Goal: Task Accomplishment & Management: Use online tool/utility

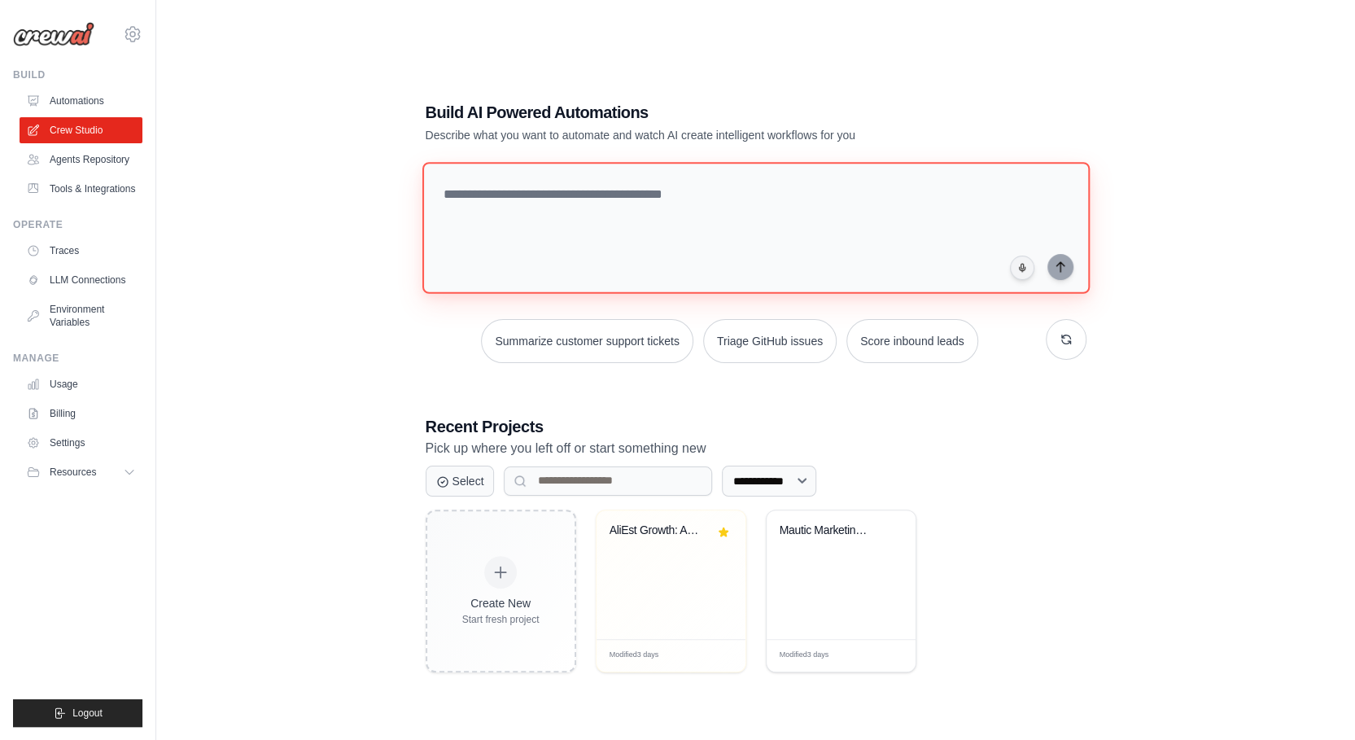
click at [559, 209] on textarea at bounding box center [755, 228] width 667 height 132
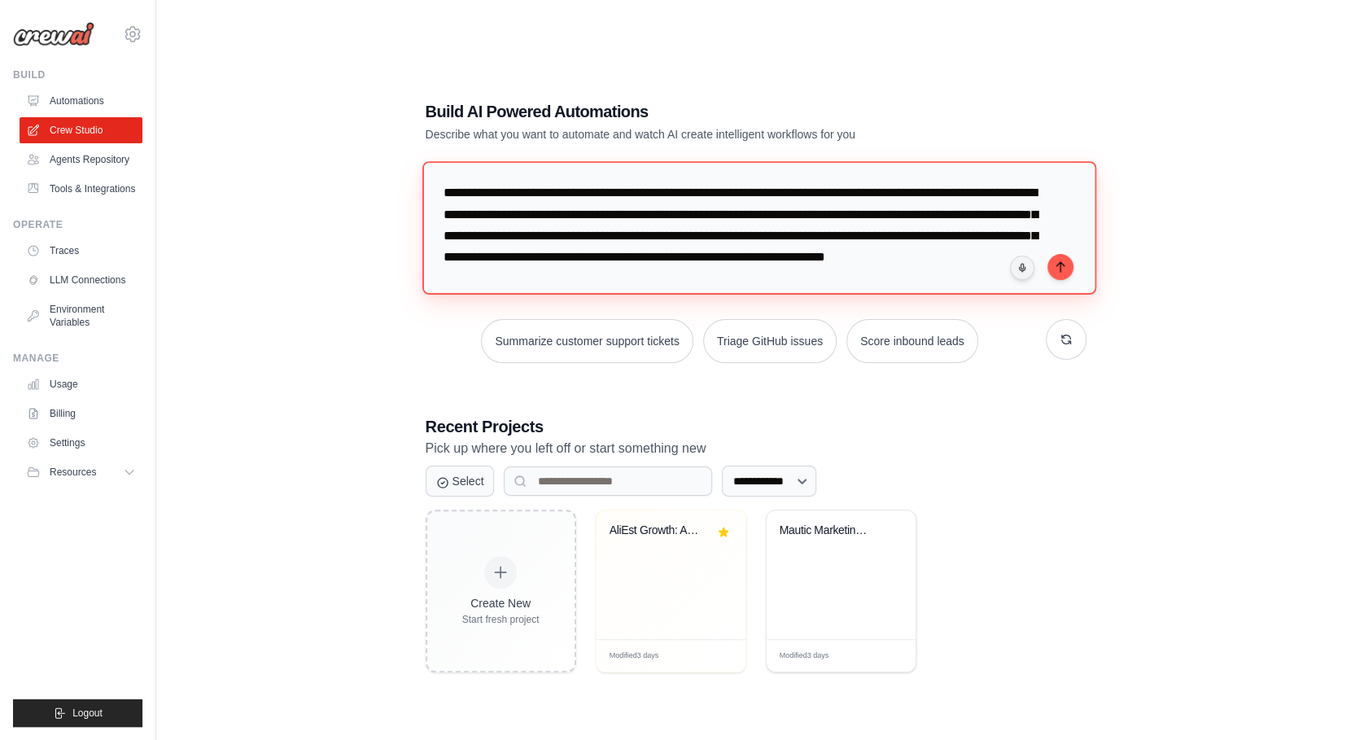
click at [791, 281] on textarea "**********" at bounding box center [759, 227] width 674 height 133
type textarea "**********"
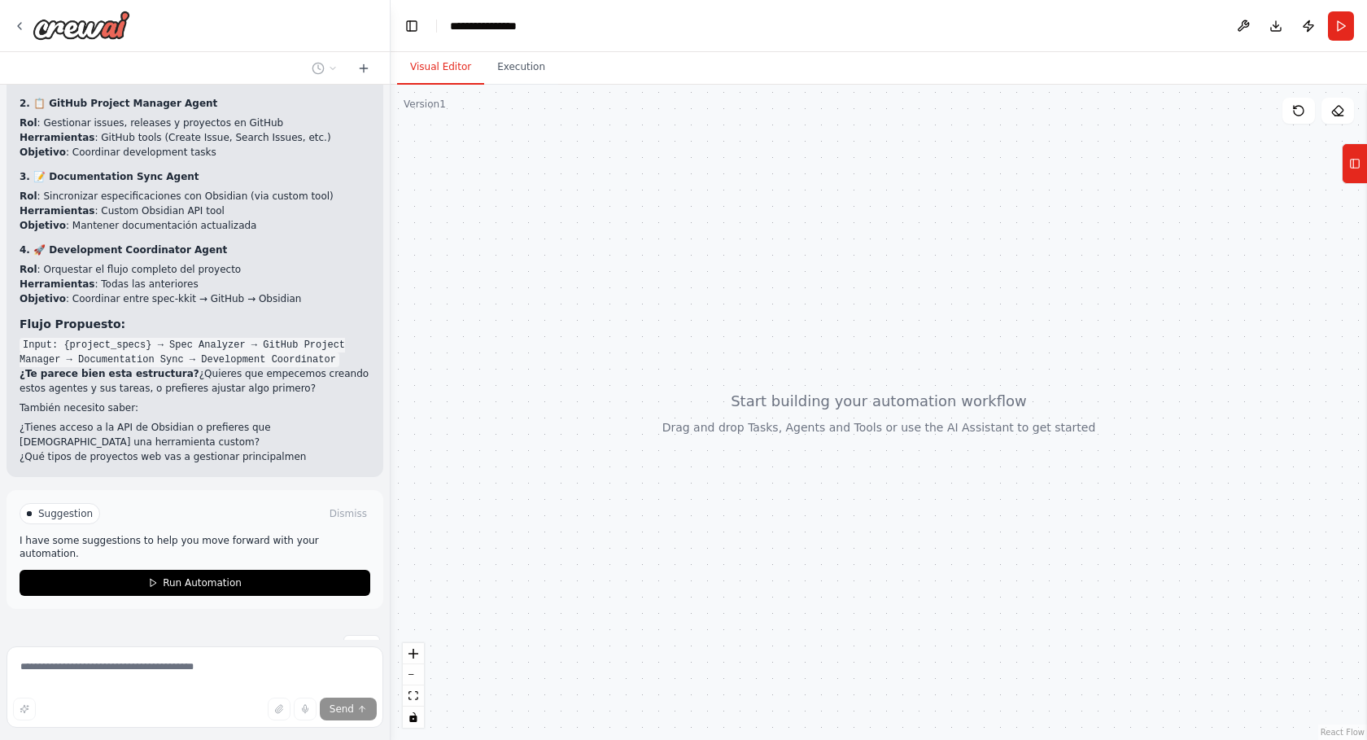
scroll to position [1087, 0]
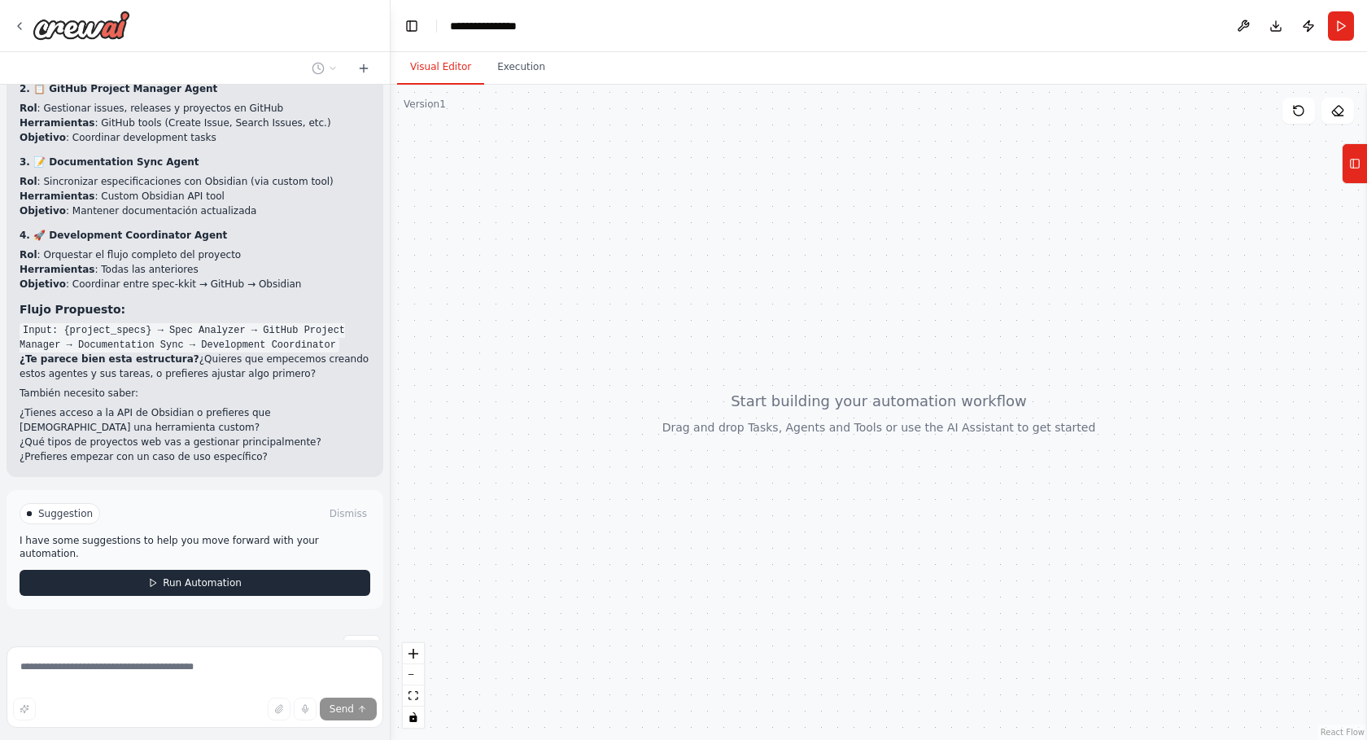
click at [174, 576] on span "Run Automation" at bounding box center [202, 582] width 79 height 13
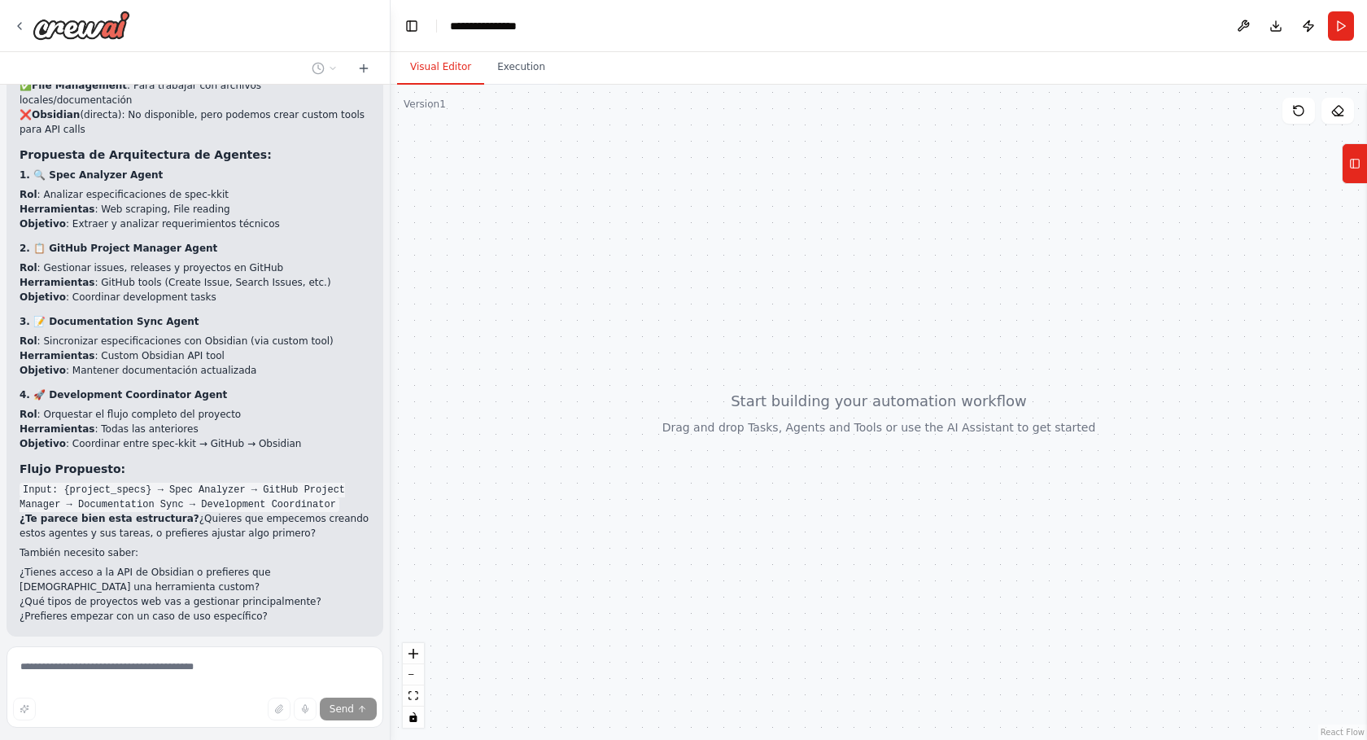
scroll to position [969, 0]
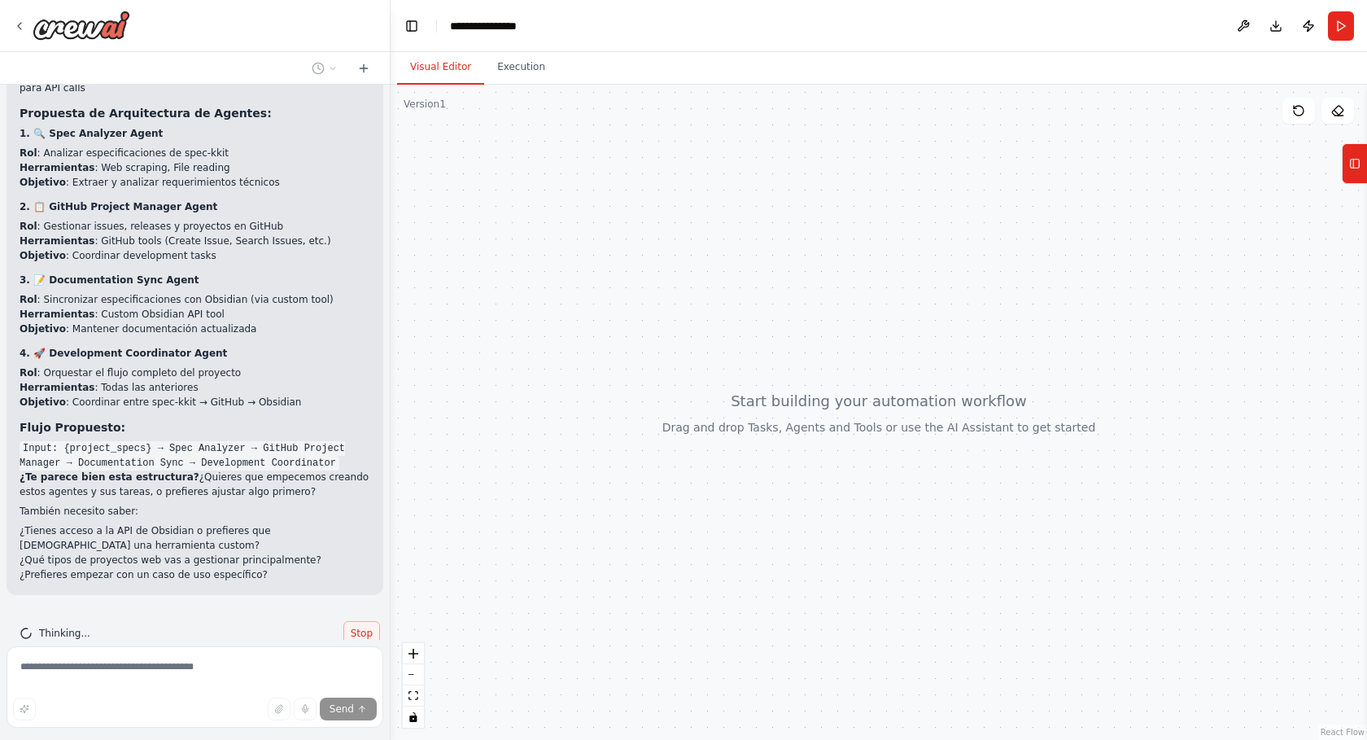
click at [352, 627] on span "Stop" at bounding box center [362, 633] width 22 height 13
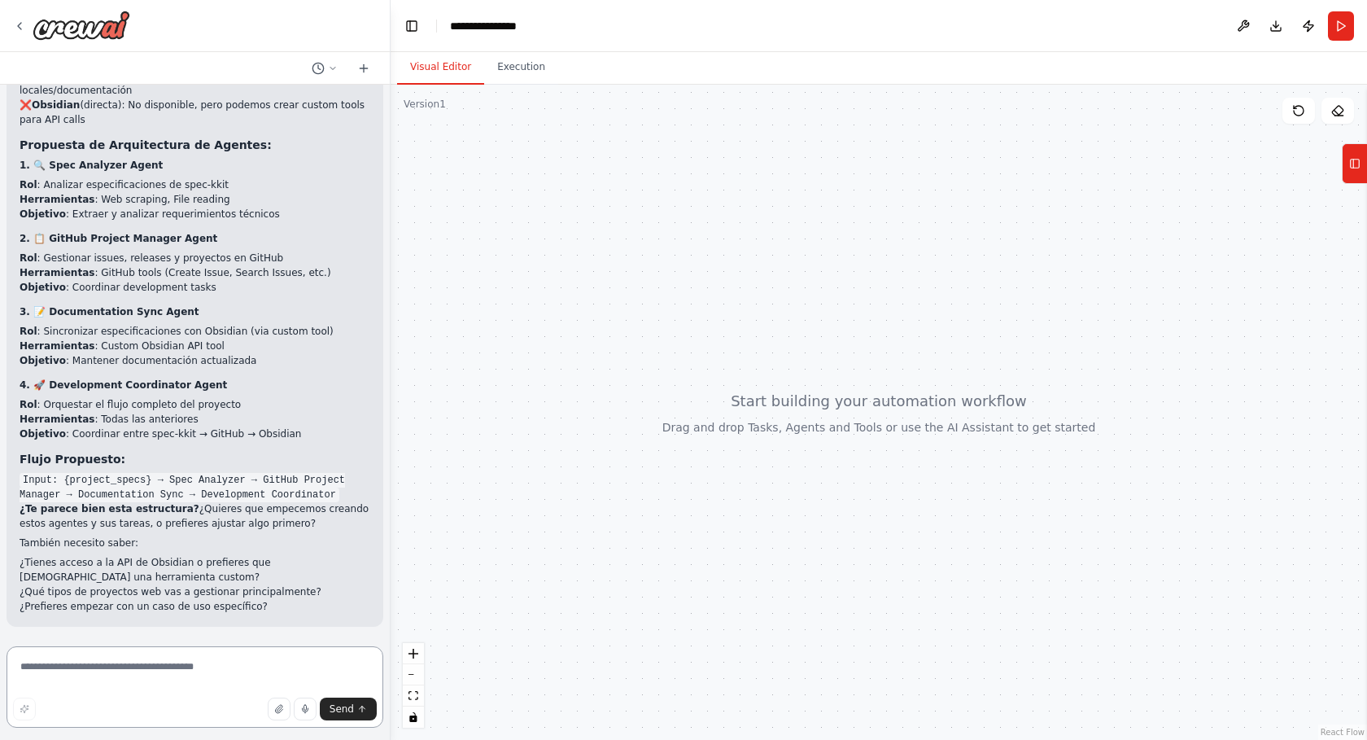
scroll to position [749, 0]
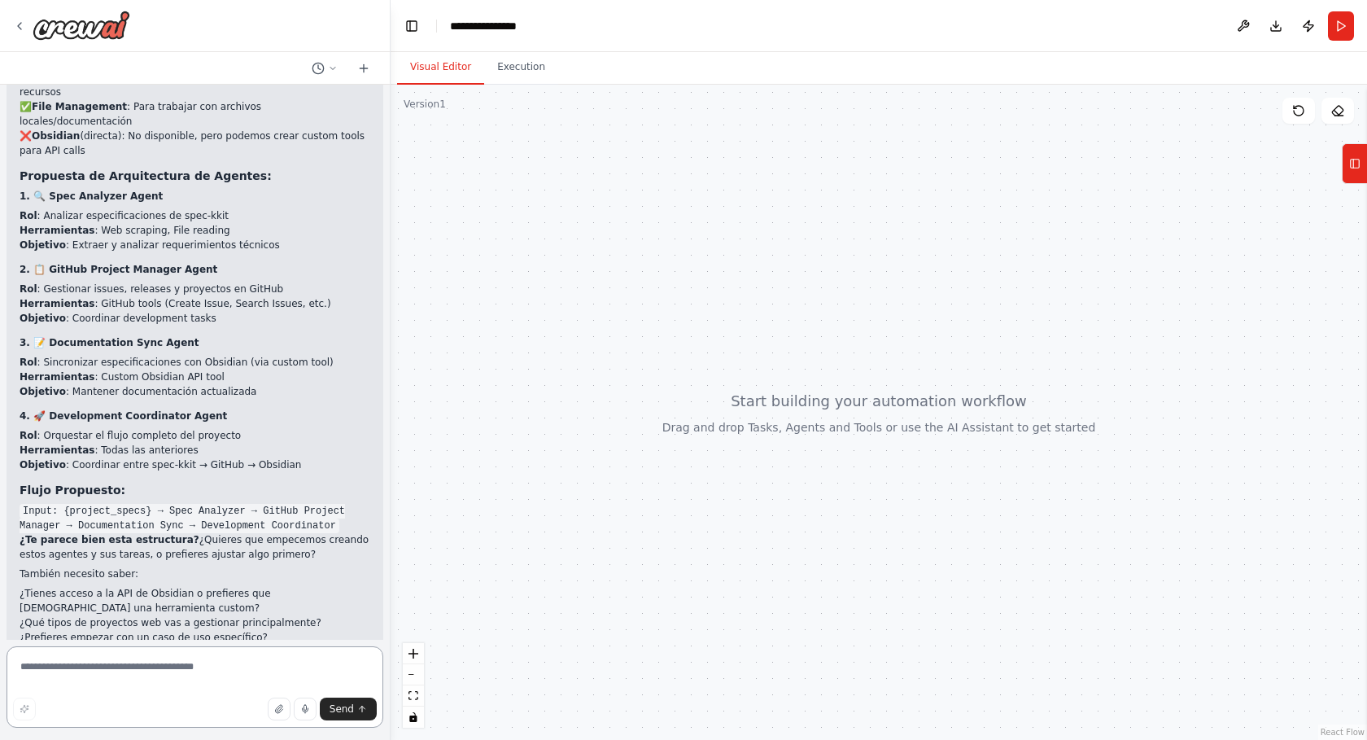
click at [120, 678] on textarea at bounding box center [195, 686] width 377 height 81
paste textarea "**********"
type textarea "**********"
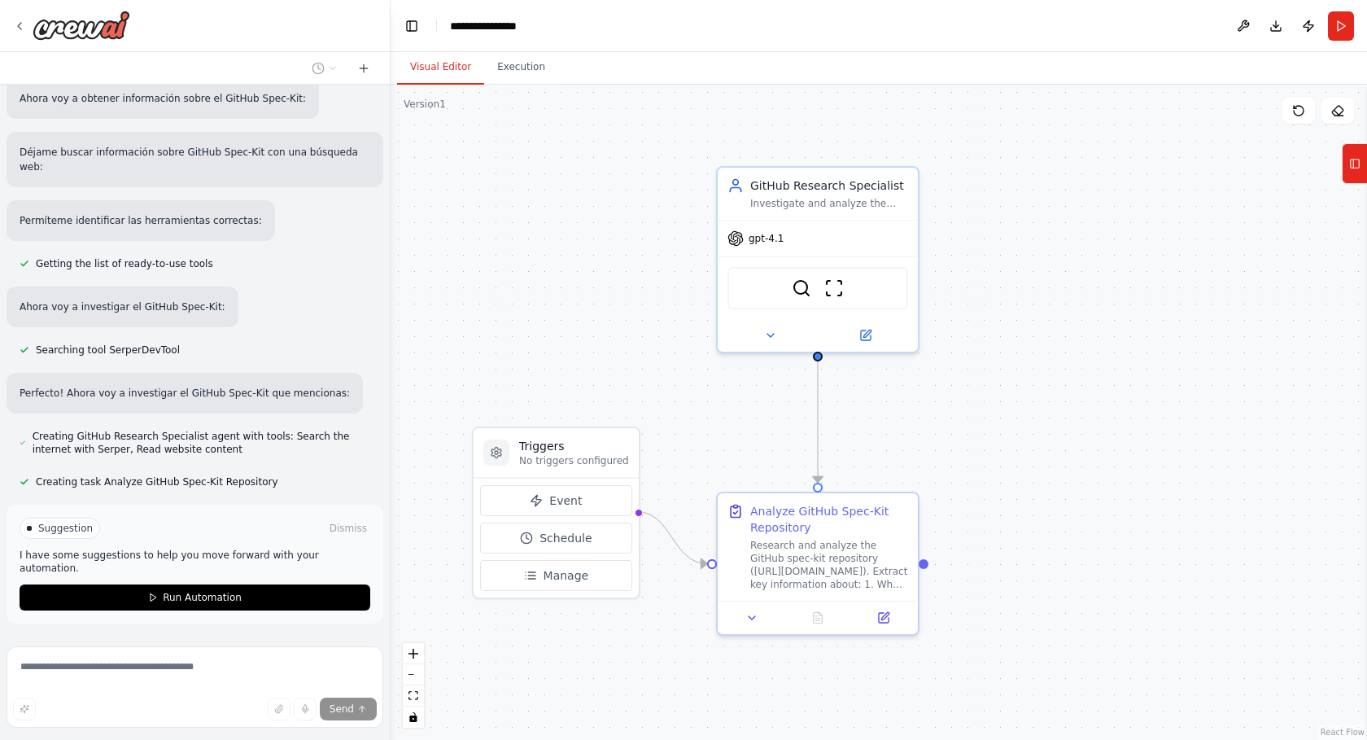
scroll to position [1670, 0]
click at [164, 591] on span "Run Automation" at bounding box center [202, 597] width 79 height 13
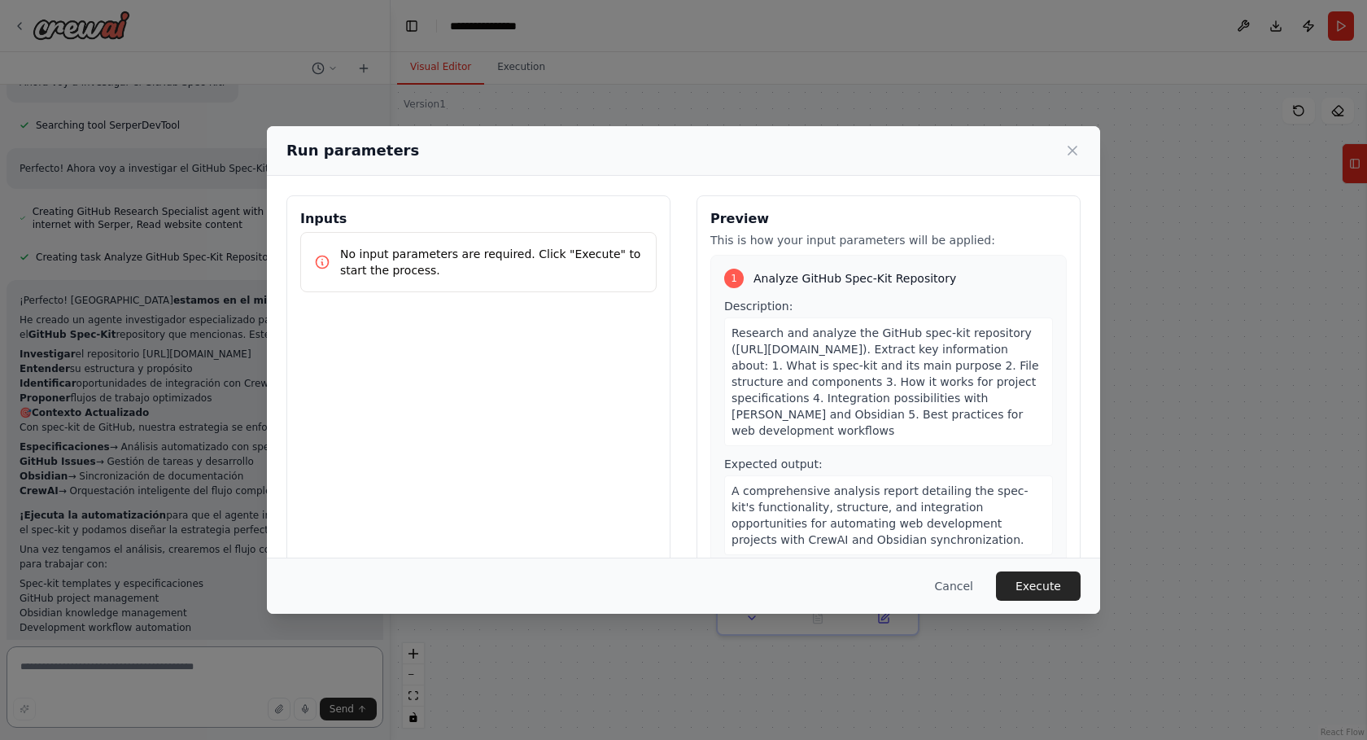
scroll to position [24, 0]
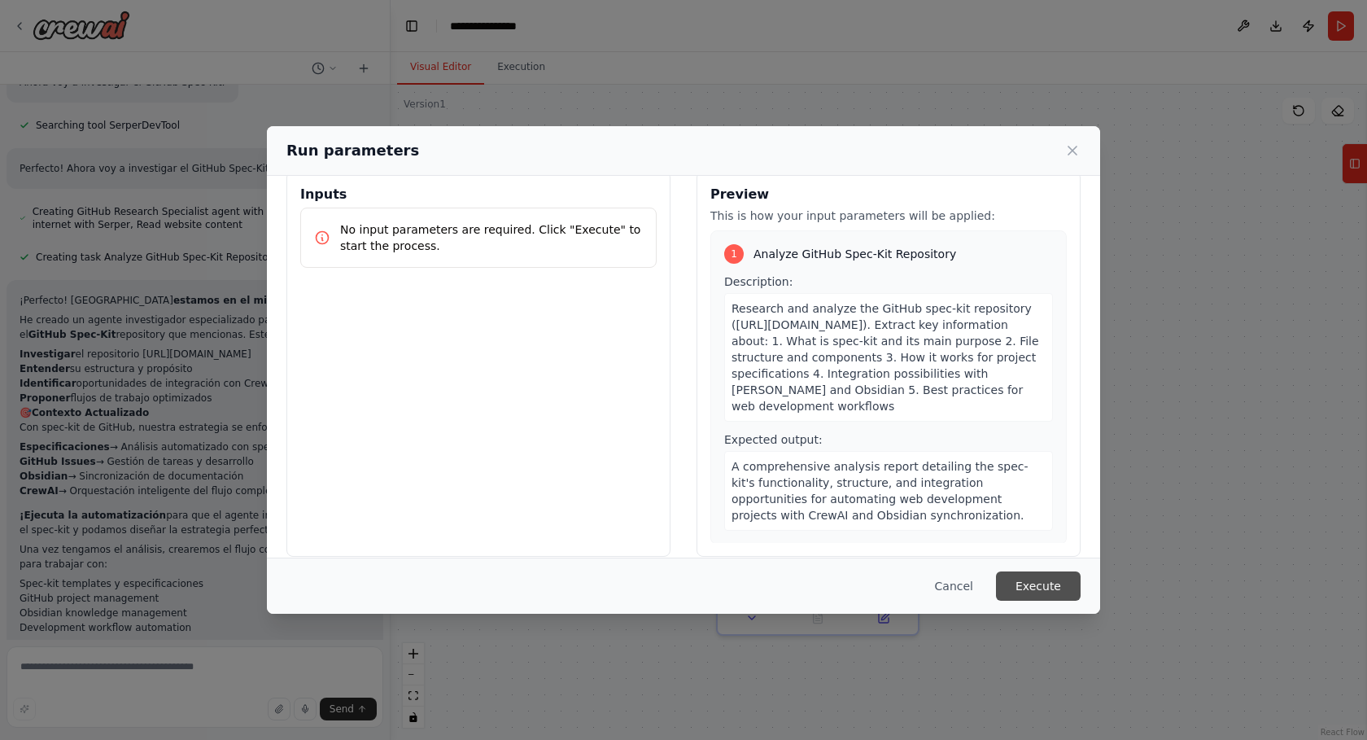
click at [1037, 584] on button "Execute" at bounding box center [1038, 585] width 85 height 29
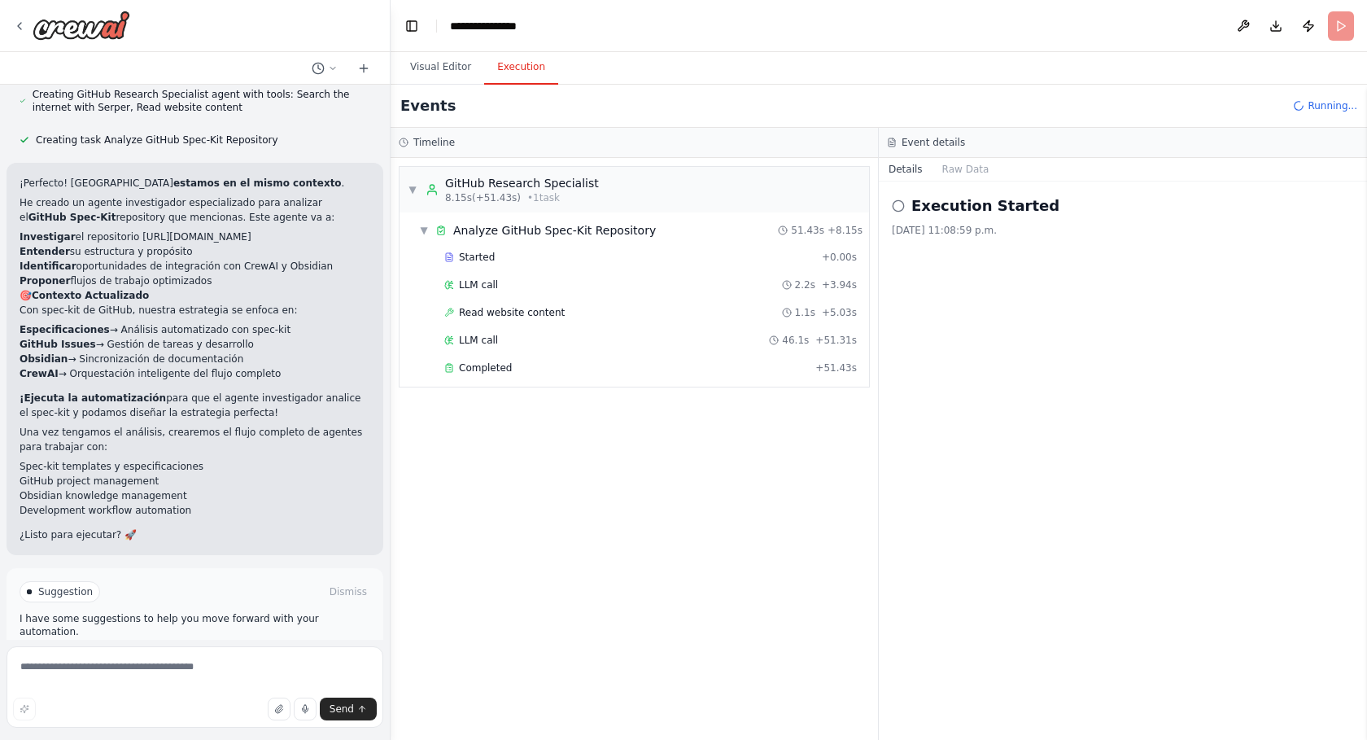
scroll to position [2013, 0]
click at [186, 654] on span "Improve automation" at bounding box center [201, 660] width 99 height 13
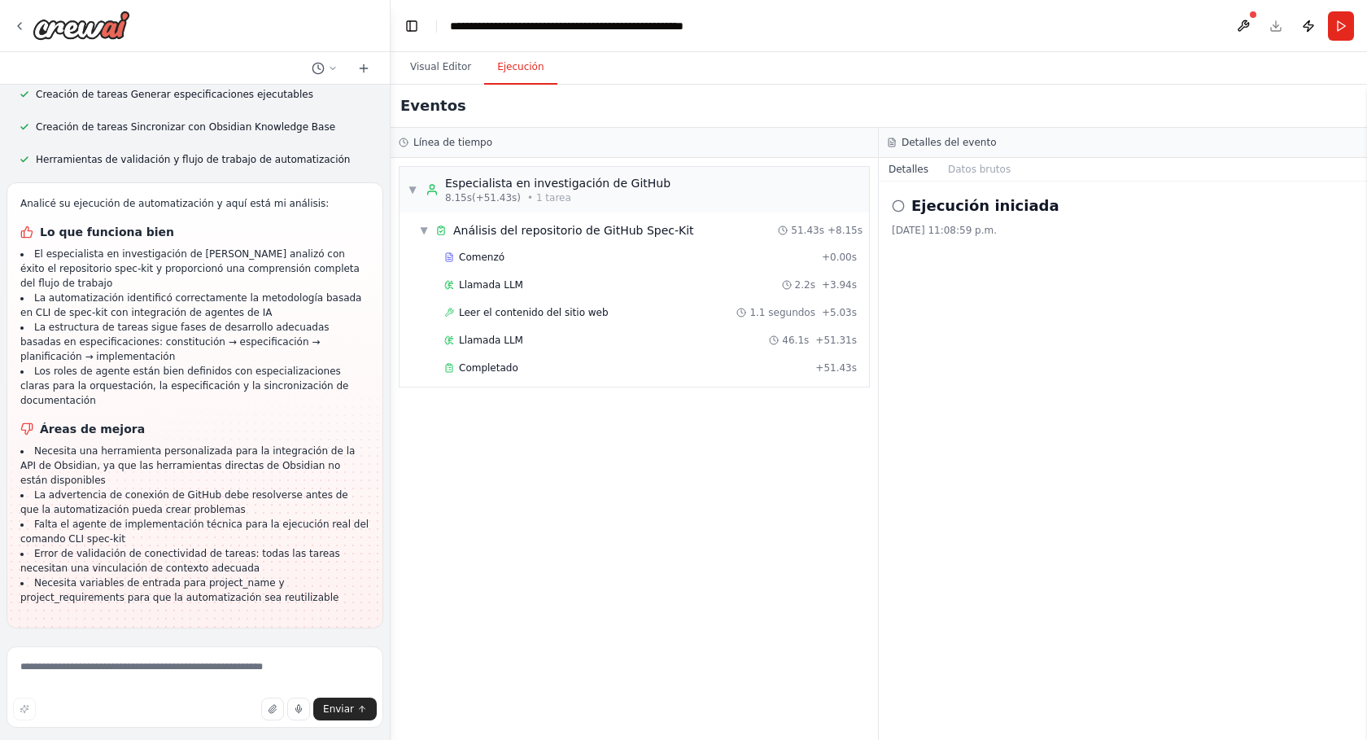
scroll to position [2809, 0]
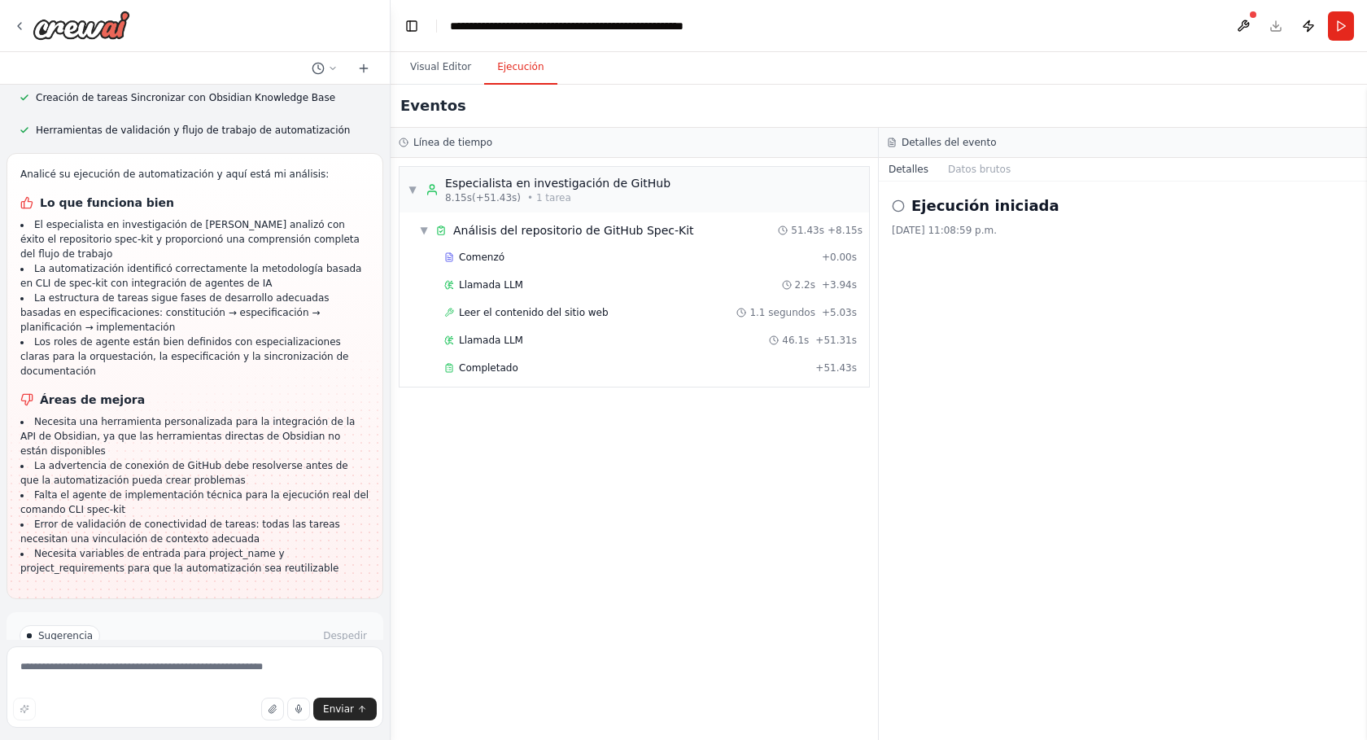
click at [151, 698] on span "Automatización de ejecución" at bounding box center [202, 704] width 141 height 13
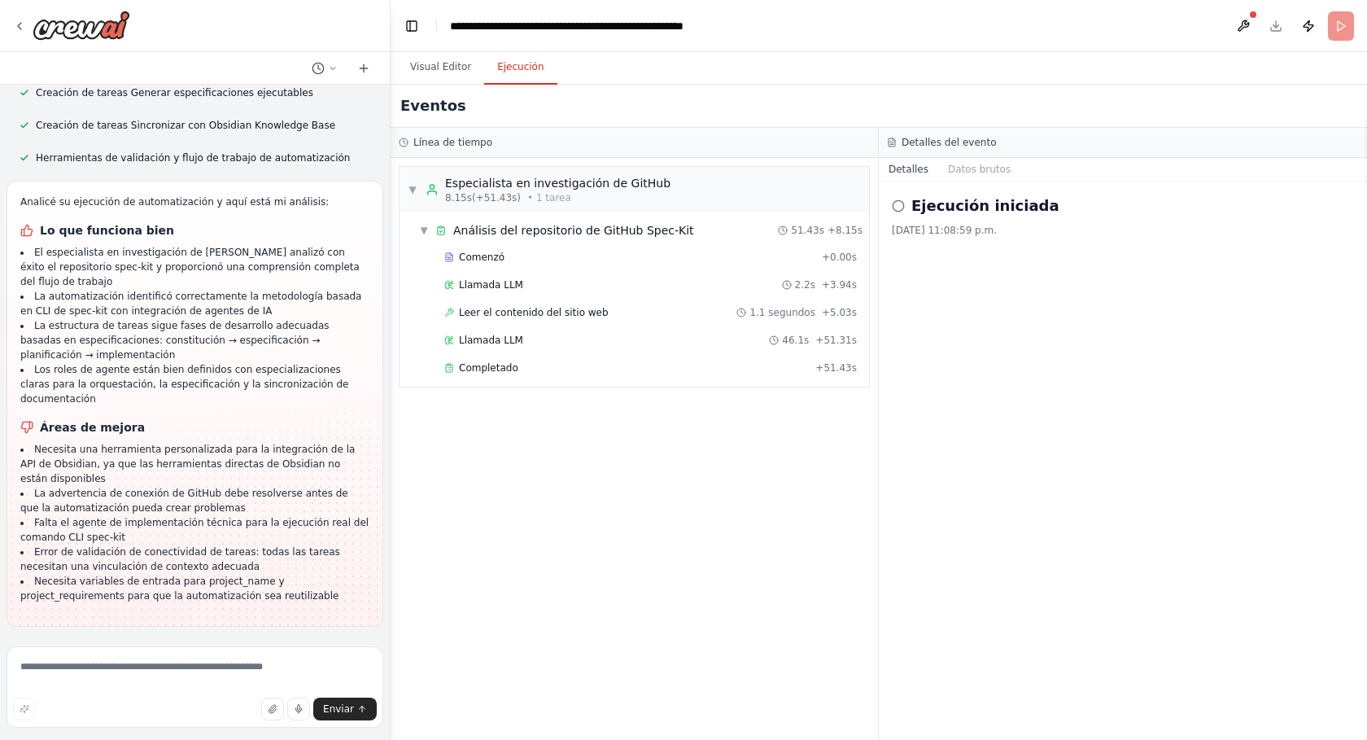
scroll to position [2691, 0]
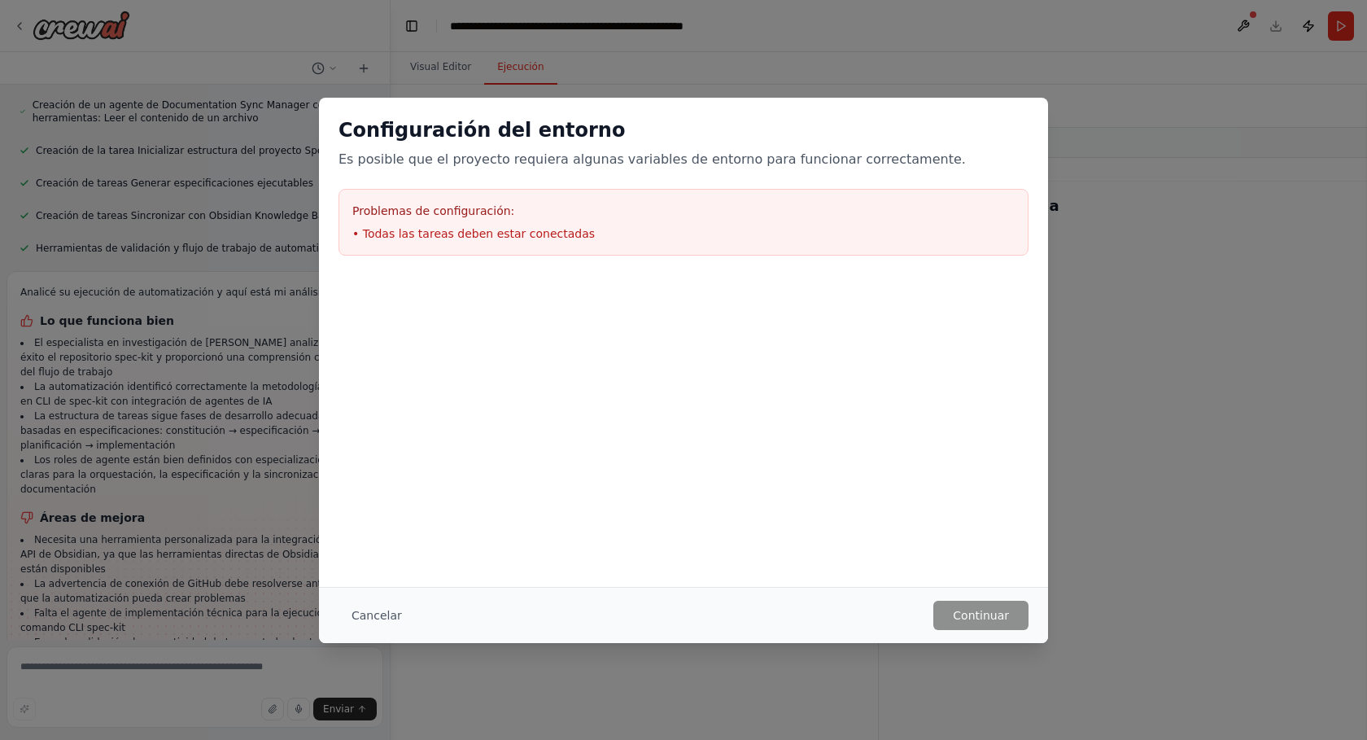
click at [750, 230] on li "• Todas las tareas deben estar conectadas" at bounding box center [683, 233] width 662 height 16
click at [379, 610] on button "Cancelar" at bounding box center [377, 615] width 77 height 29
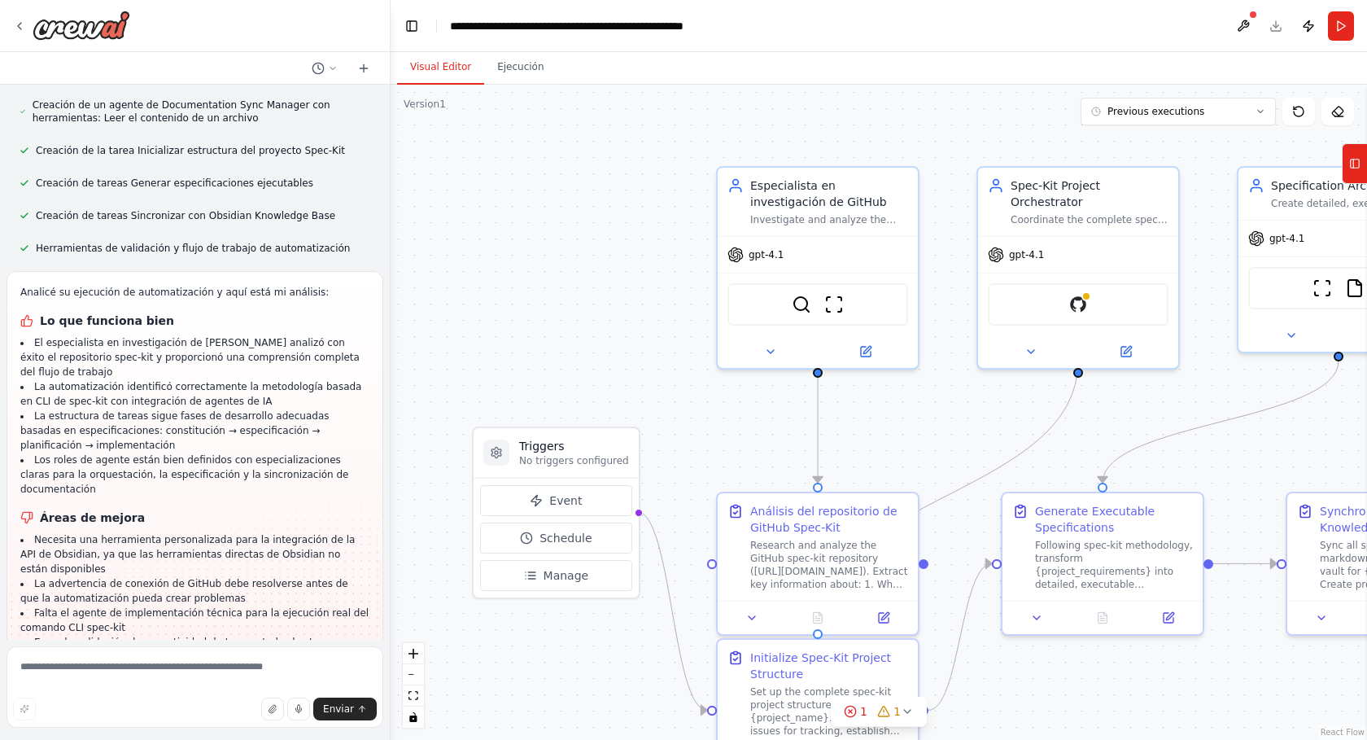
click at [432, 74] on button "Visual Editor" at bounding box center [440, 67] width 87 height 34
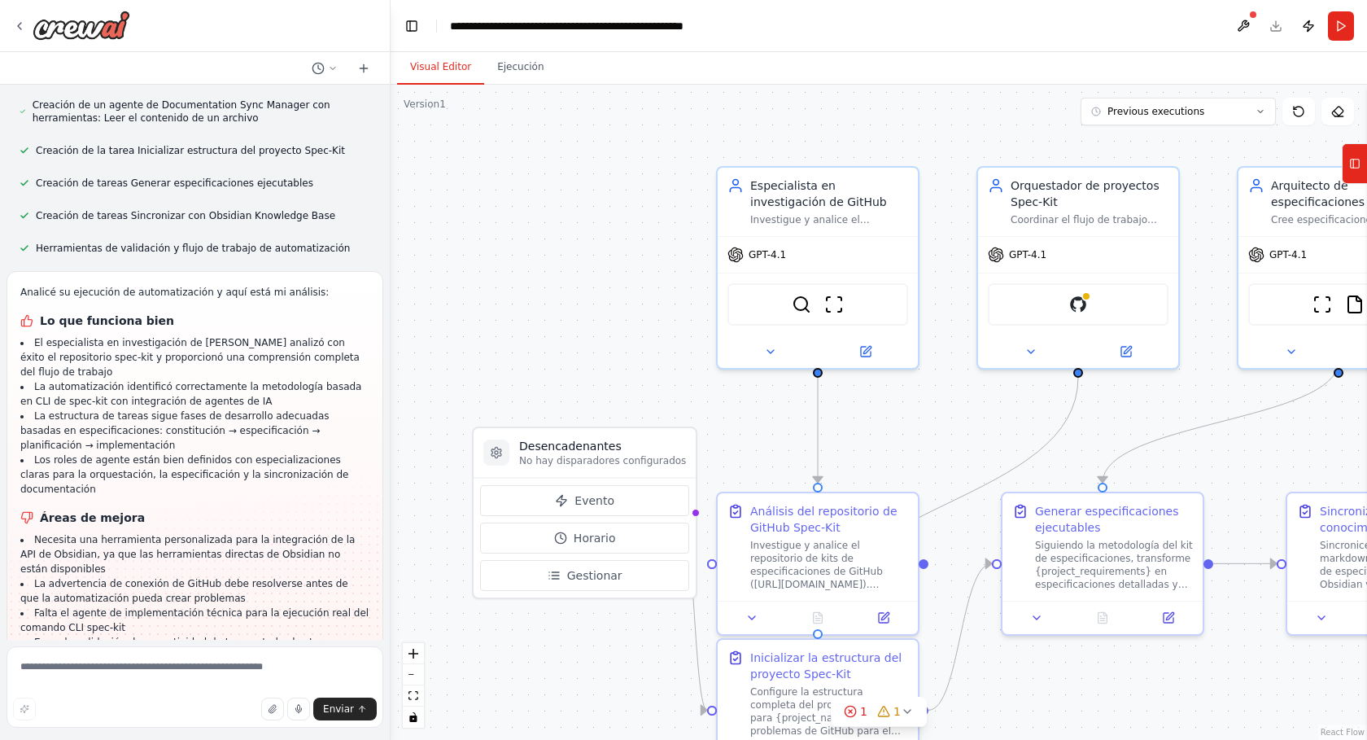
drag, startPoint x: 1272, startPoint y: 468, endPoint x: 1139, endPoint y: 413, distance: 144.5
drag, startPoint x: 1139, startPoint y: 413, endPoint x: 1101, endPoint y: 426, distance: 39.9
click at [1101, 426] on div ".deletable-edge-delete-btn { width: 20px; height: 20px; border: 0px solid #ffff…" at bounding box center [879, 412] width 977 height 655
drag, startPoint x: 1169, startPoint y: 412, endPoint x: 1079, endPoint y: 351, distance: 108.4
drag, startPoint x: 1079, startPoint y: 351, endPoint x: 884, endPoint y: 434, distance: 212.2
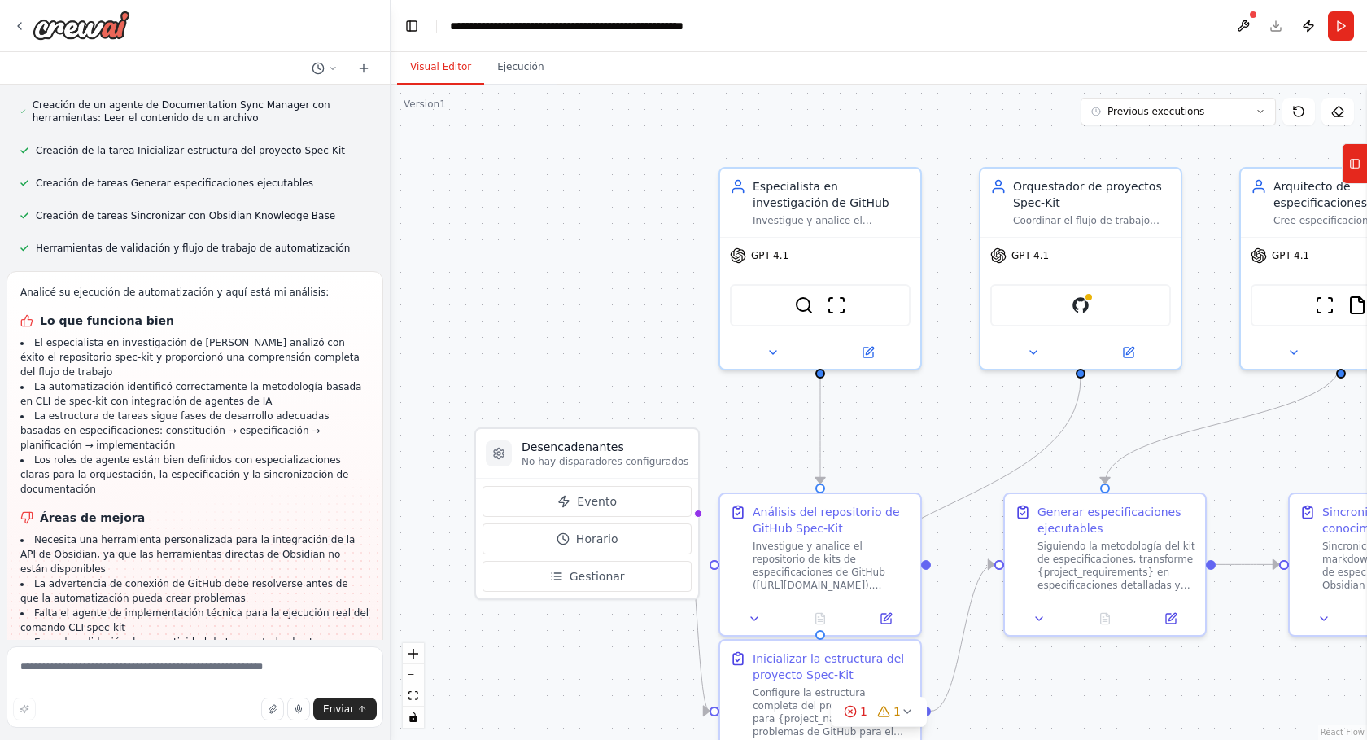
click at [884, 434] on div ".deletable-edge-delete-btn { width: 20px; height: 20px; border: 0px solid #ffff…" at bounding box center [879, 412] width 977 height 655
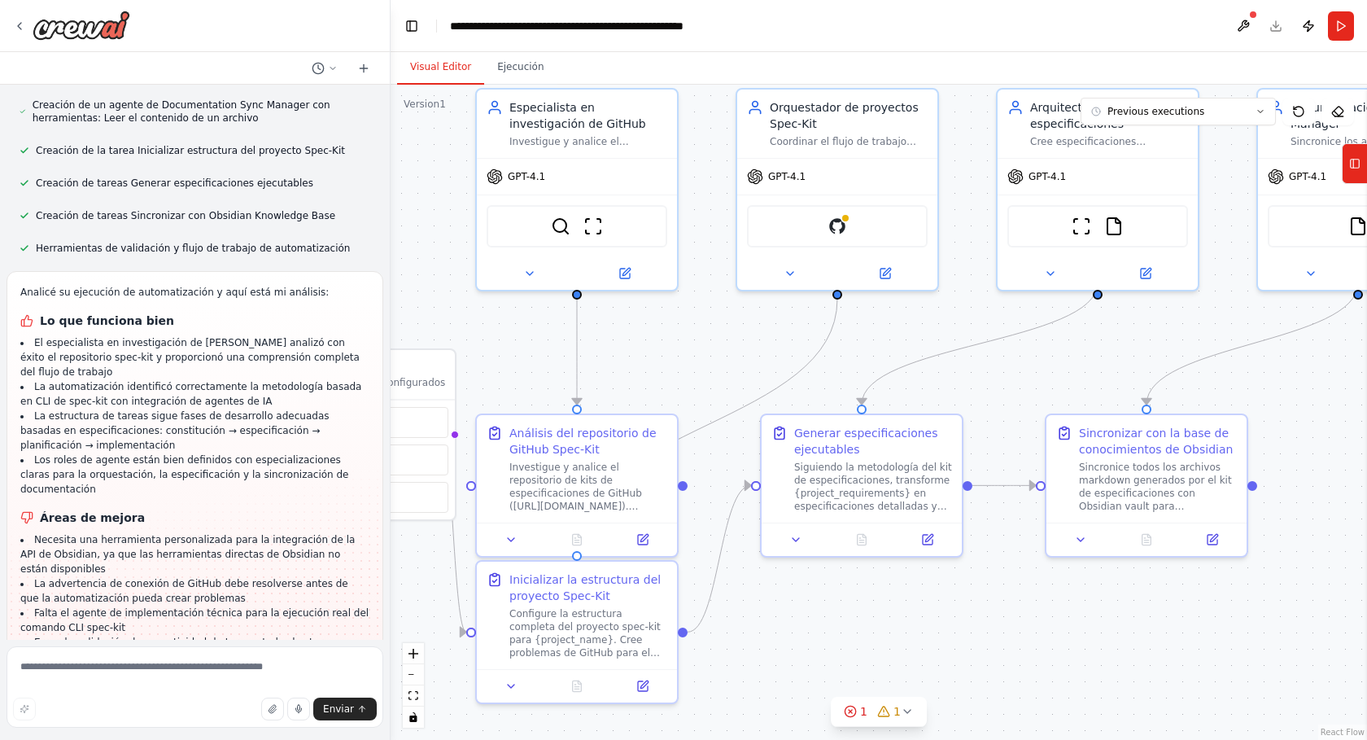
drag, startPoint x: 935, startPoint y: 437, endPoint x: 692, endPoint y: 358, distance: 255.8
click at [692, 358] on div ".deletable-edge-delete-btn { width: 20px; height: 20px; border: 0px solid #ffff…" at bounding box center [879, 412] width 977 height 655
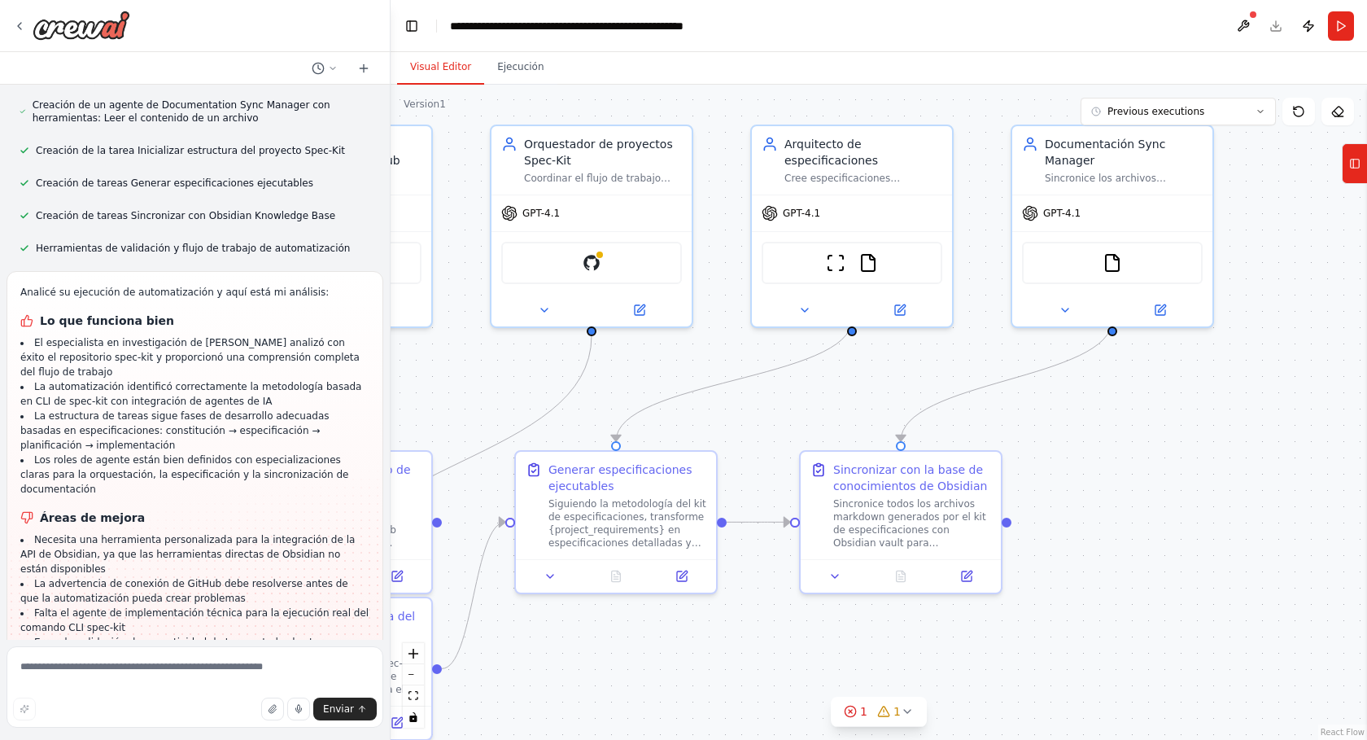
drag, startPoint x: 1050, startPoint y: 354, endPoint x: 804, endPoint y: 391, distance: 248.5
click at [804, 391] on div ".deletable-edge-delete-btn { width: 20px; height: 20px; border: 0px solid #ffff…" at bounding box center [879, 412] width 977 height 655
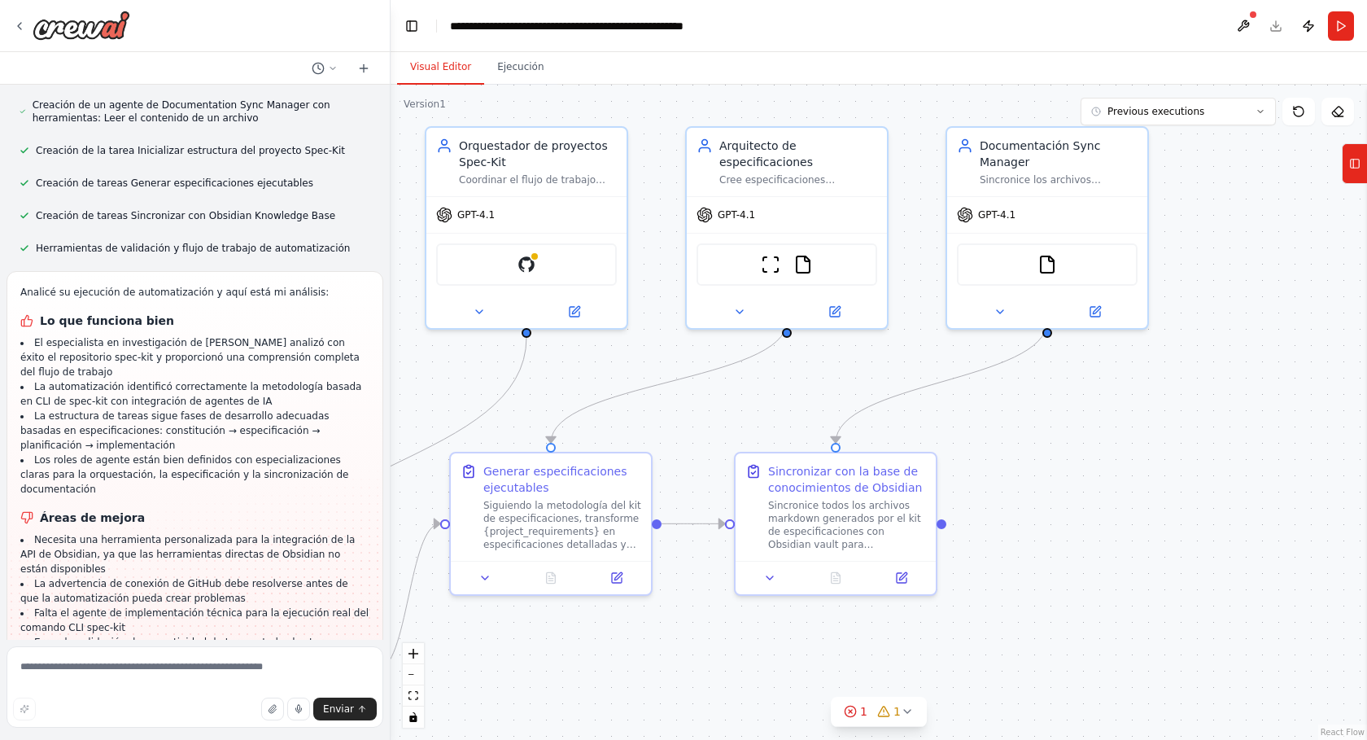
drag, startPoint x: 1148, startPoint y: 418, endPoint x: 1082, endPoint y: 419, distance: 65.1
click at [1082, 419] on div ".deletable-edge-delete-btn { width: 20px; height: 20px; border: 0px solid #ffff…" at bounding box center [879, 412] width 977 height 655
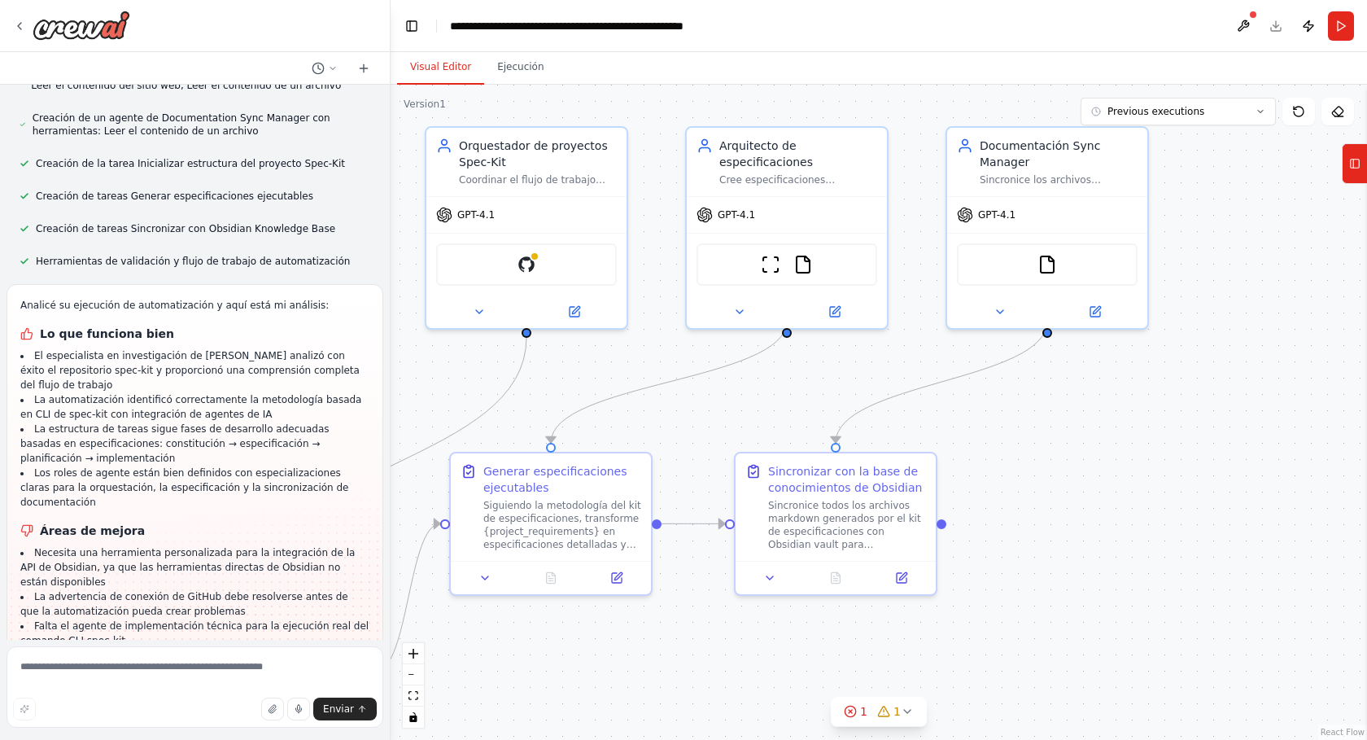
drag, startPoint x: 556, startPoint y: 402, endPoint x: 623, endPoint y: 398, distance: 66.9
drag, startPoint x: 623, startPoint y: 398, endPoint x: 632, endPoint y: 421, distance: 24.5
click at [632, 421] on div ".deletable-edge-delete-btn { width: 20px; height: 20px; border: 0px solid #ffff…" at bounding box center [879, 412] width 977 height 655
click at [177, 660] on textarea at bounding box center [195, 686] width 377 height 81
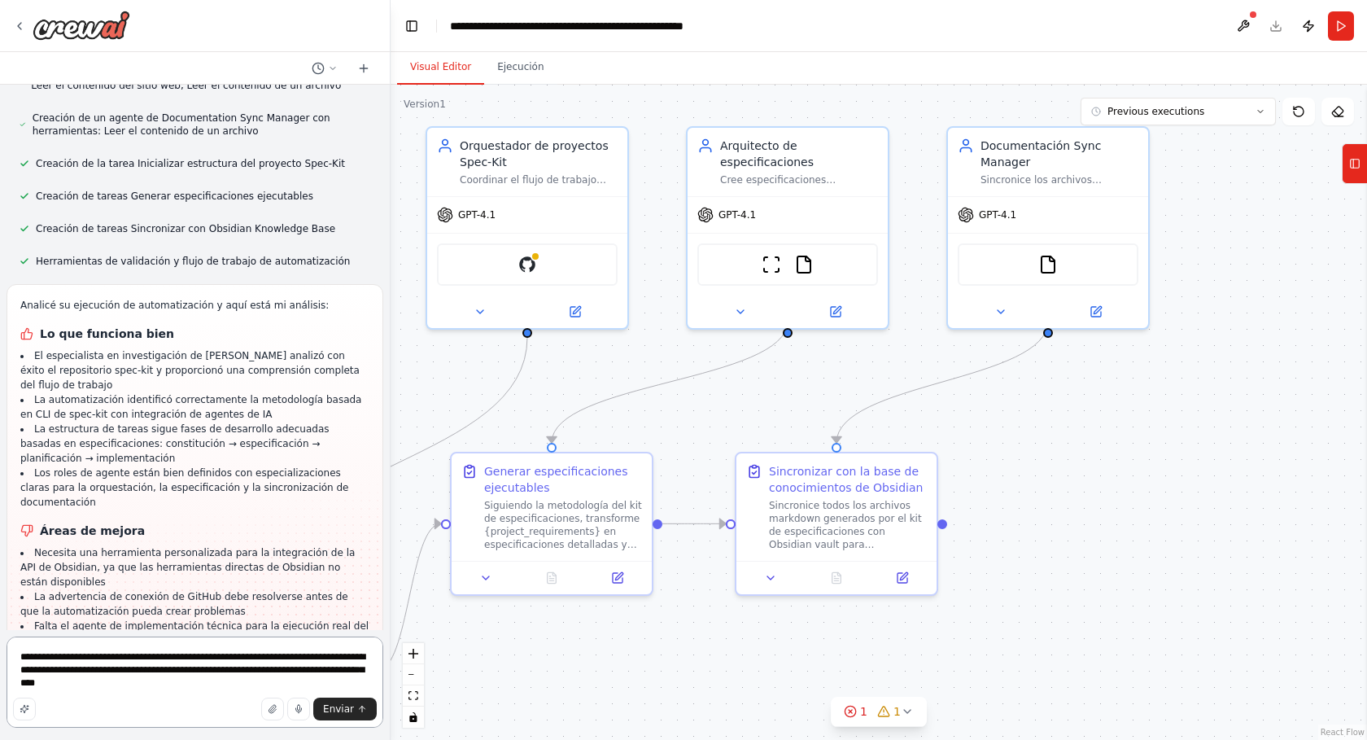
type textarea "**********"
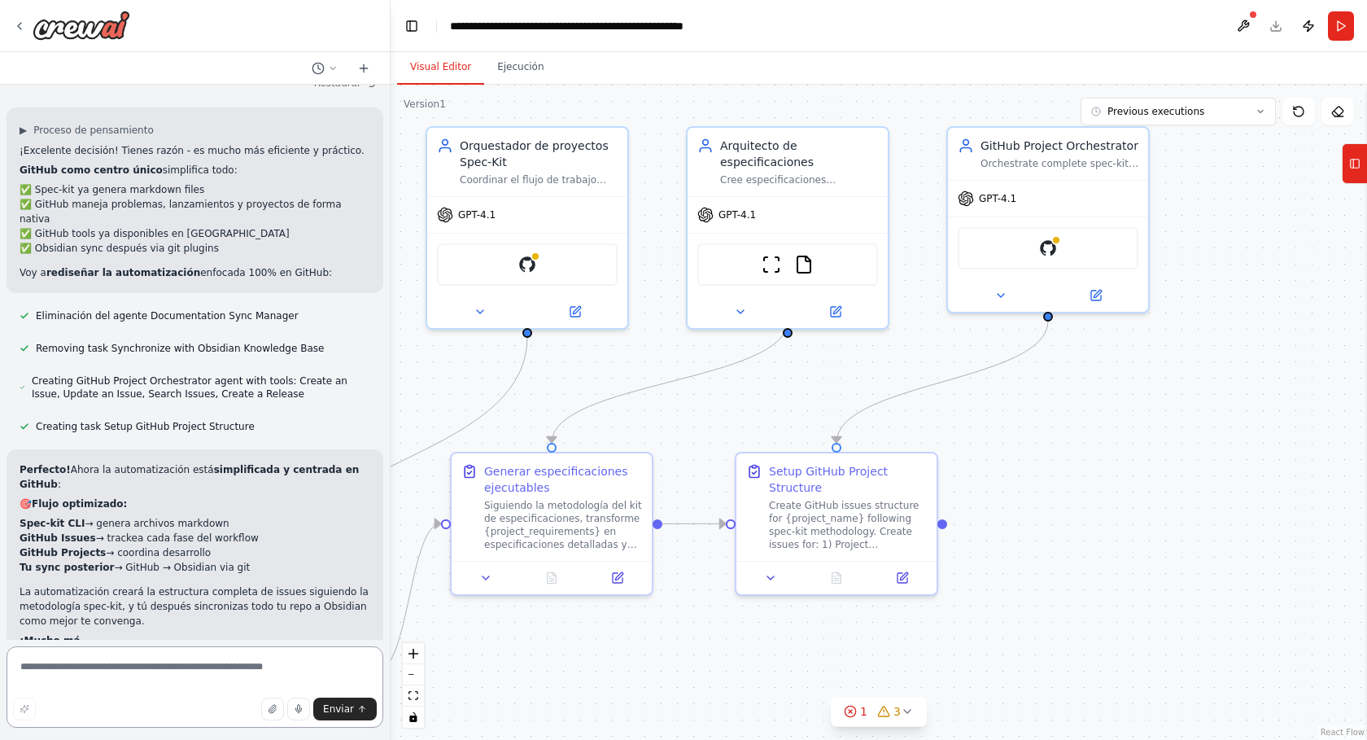
scroll to position [3470, 0]
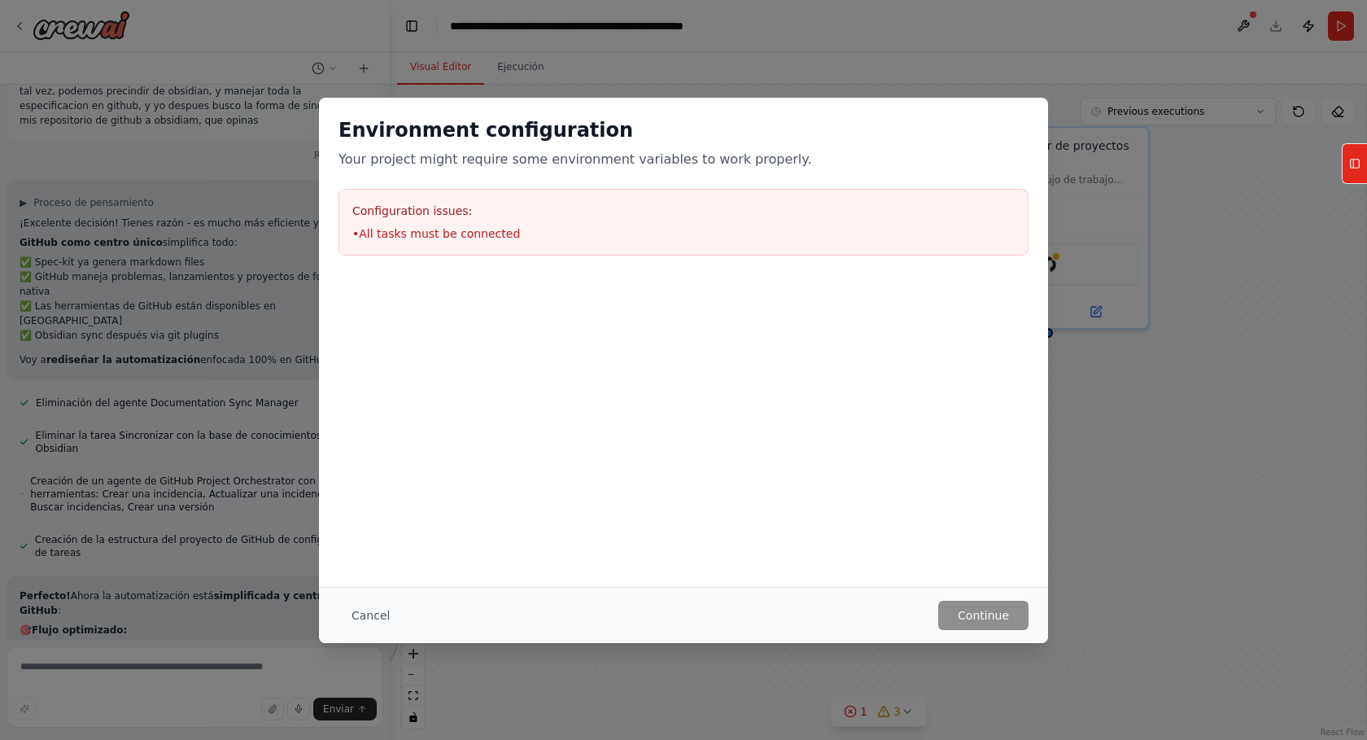
click at [986, 636] on div "Cancel Continue" at bounding box center [683, 615] width 729 height 56
click at [361, 619] on button "Cancel" at bounding box center [371, 615] width 64 height 29
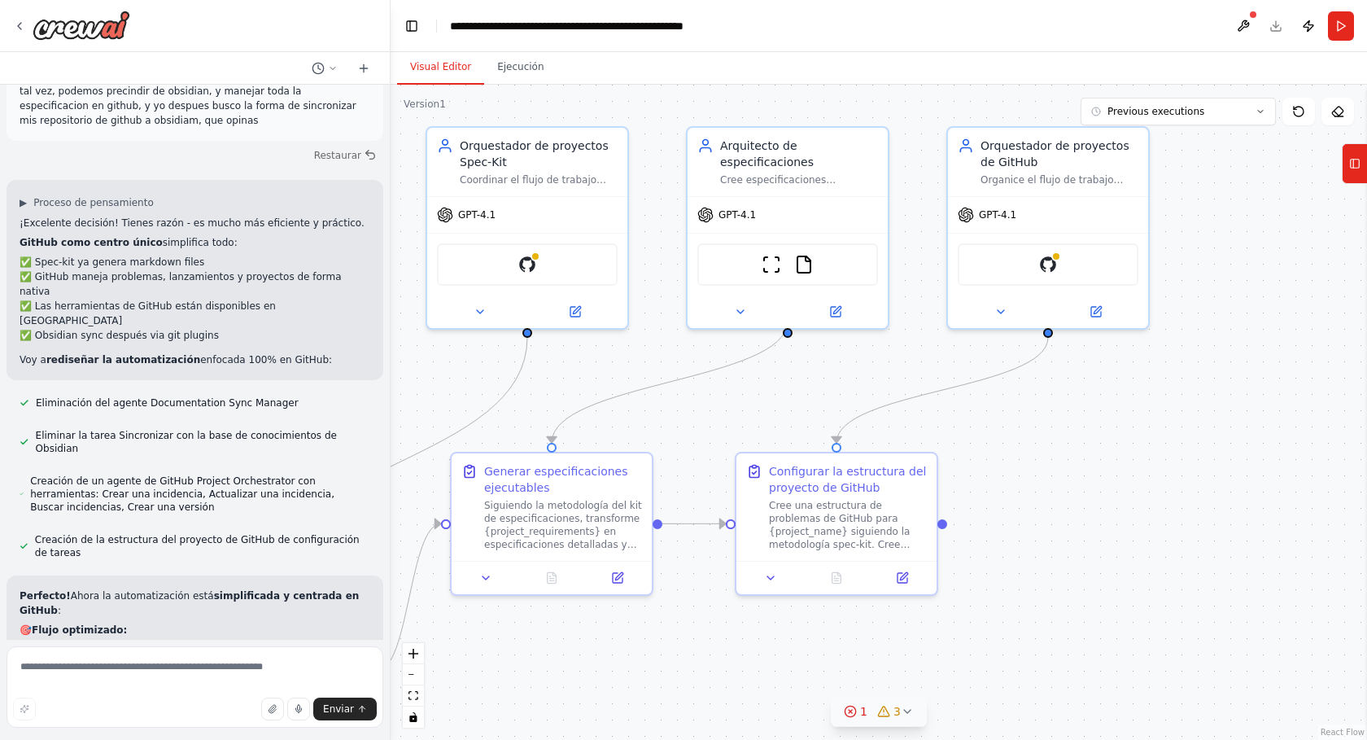
click at [905, 713] on icon at bounding box center [907, 711] width 7 height 3
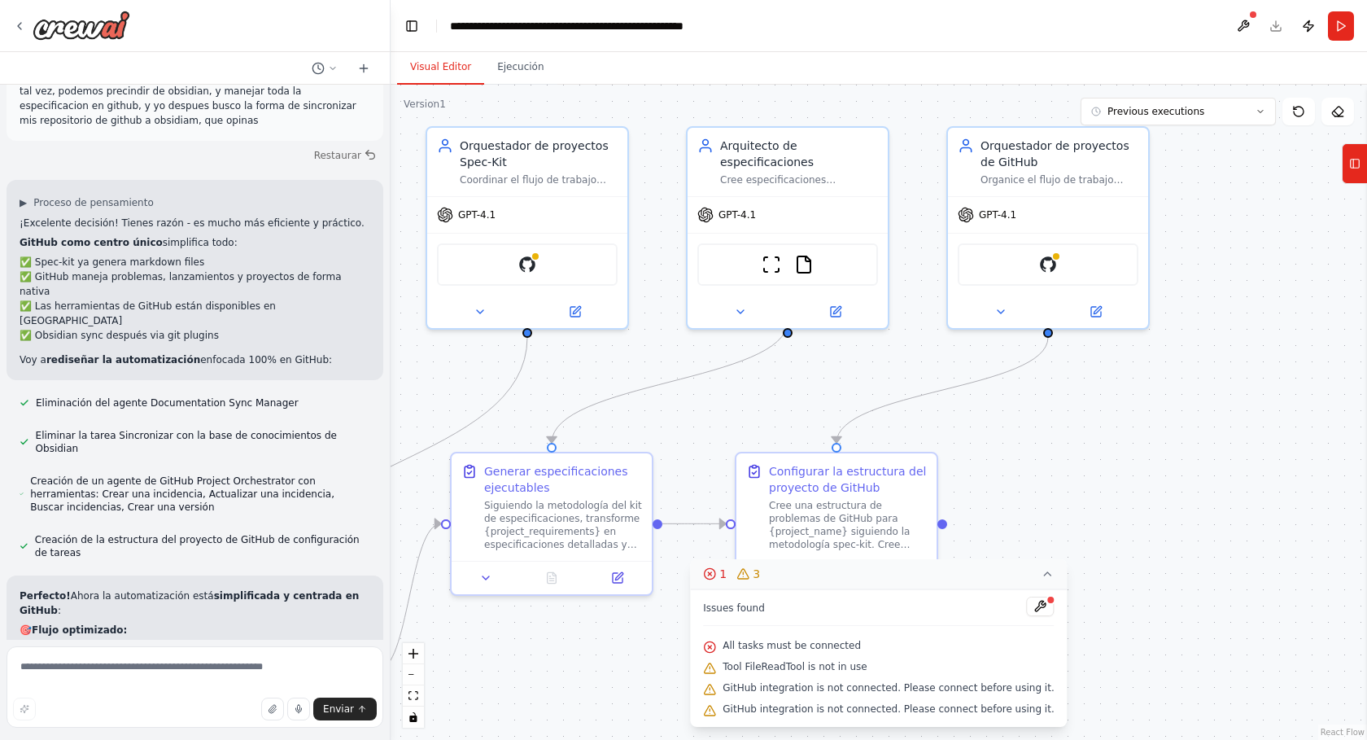
click at [1047, 601] on div at bounding box center [1052, 600] width 10 height 10
click at [1027, 609] on button at bounding box center [1041, 607] width 28 height 20
click at [1027, 610] on div at bounding box center [1041, 608] width 28 height 22
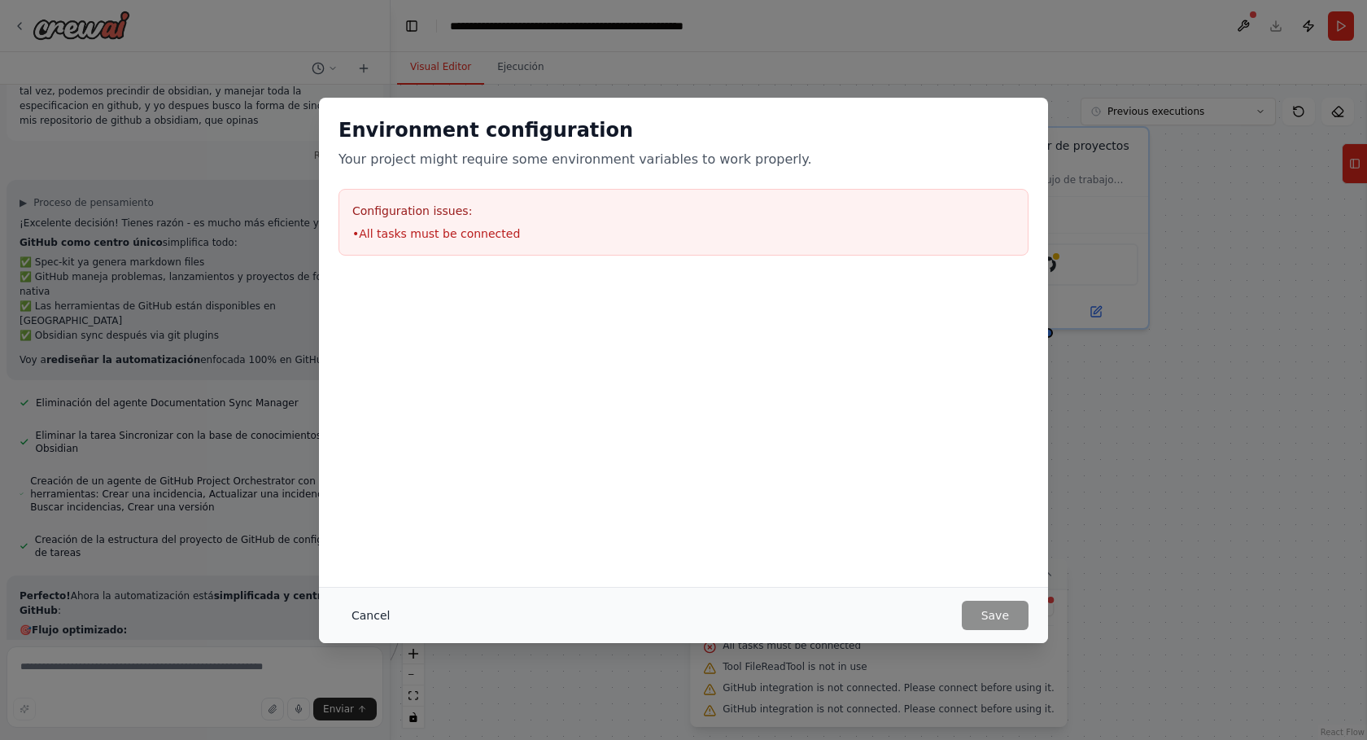
click at [372, 622] on button "Cancel" at bounding box center [371, 615] width 64 height 29
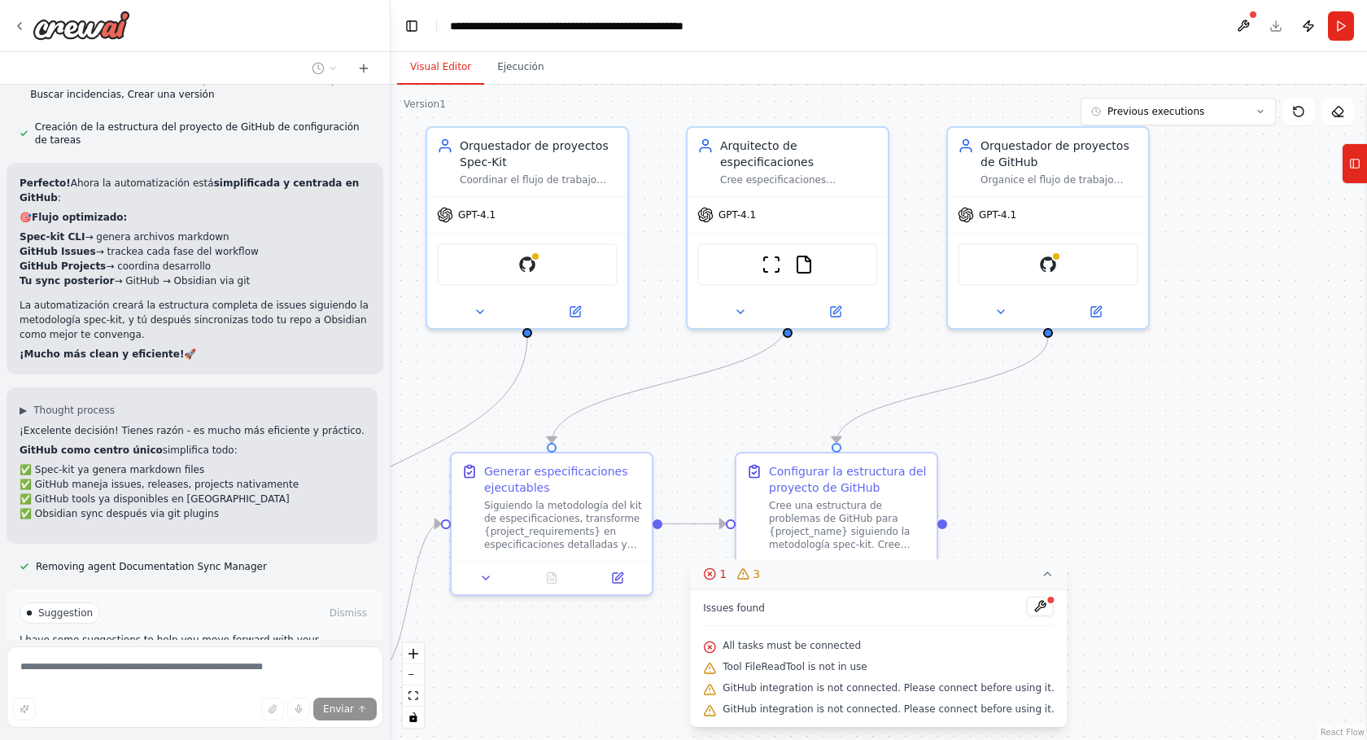
scroll to position [3776, 0]
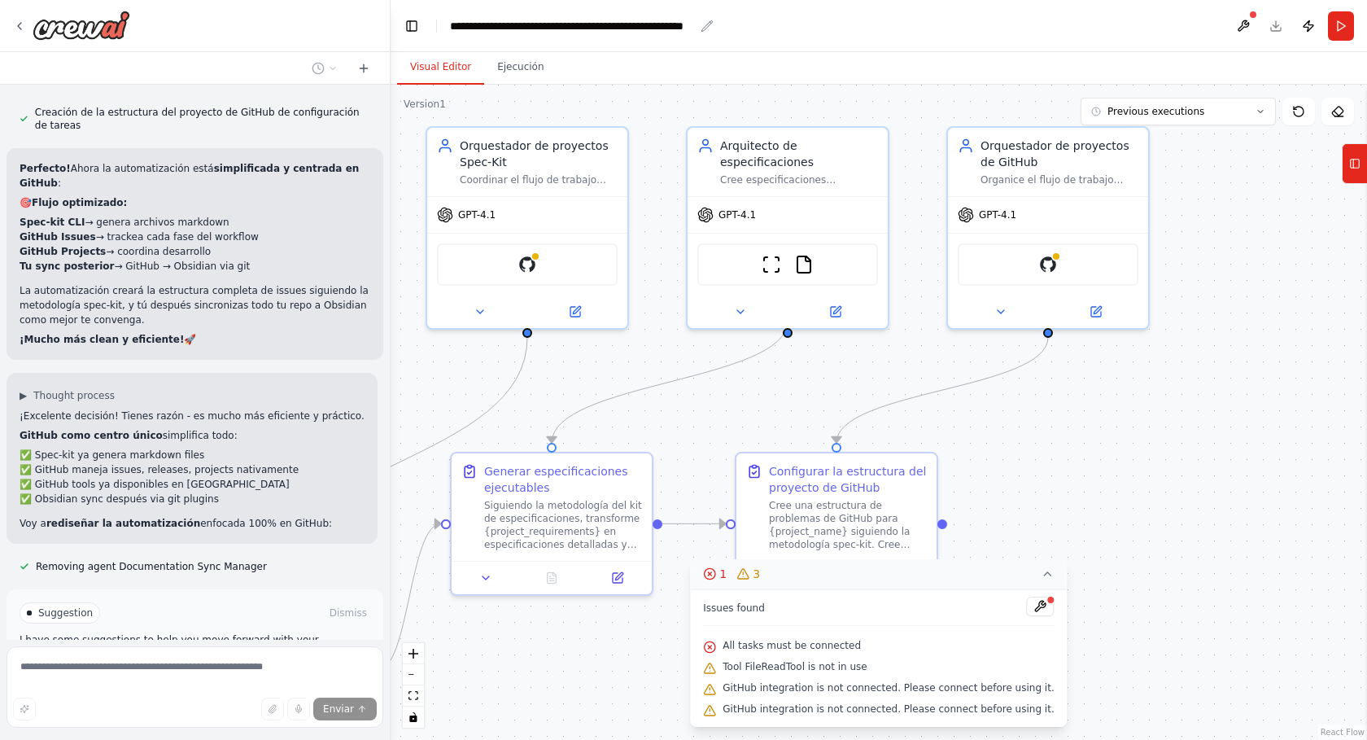
click at [615, 25] on div "**********" at bounding box center [572, 26] width 244 height 16
drag, startPoint x: 627, startPoint y: 24, endPoint x: 431, endPoint y: 49, distance: 197.7
click at [431, 49] on header "**********" at bounding box center [879, 26] width 977 height 52
drag, startPoint x: 574, startPoint y: 29, endPoint x: 365, endPoint y: 42, distance: 208.7
click at [365, 42] on div "Vamos a analizar, que agentes de crewai neccesitamos, para trabajar en equipo c…" at bounding box center [683, 370] width 1367 height 740
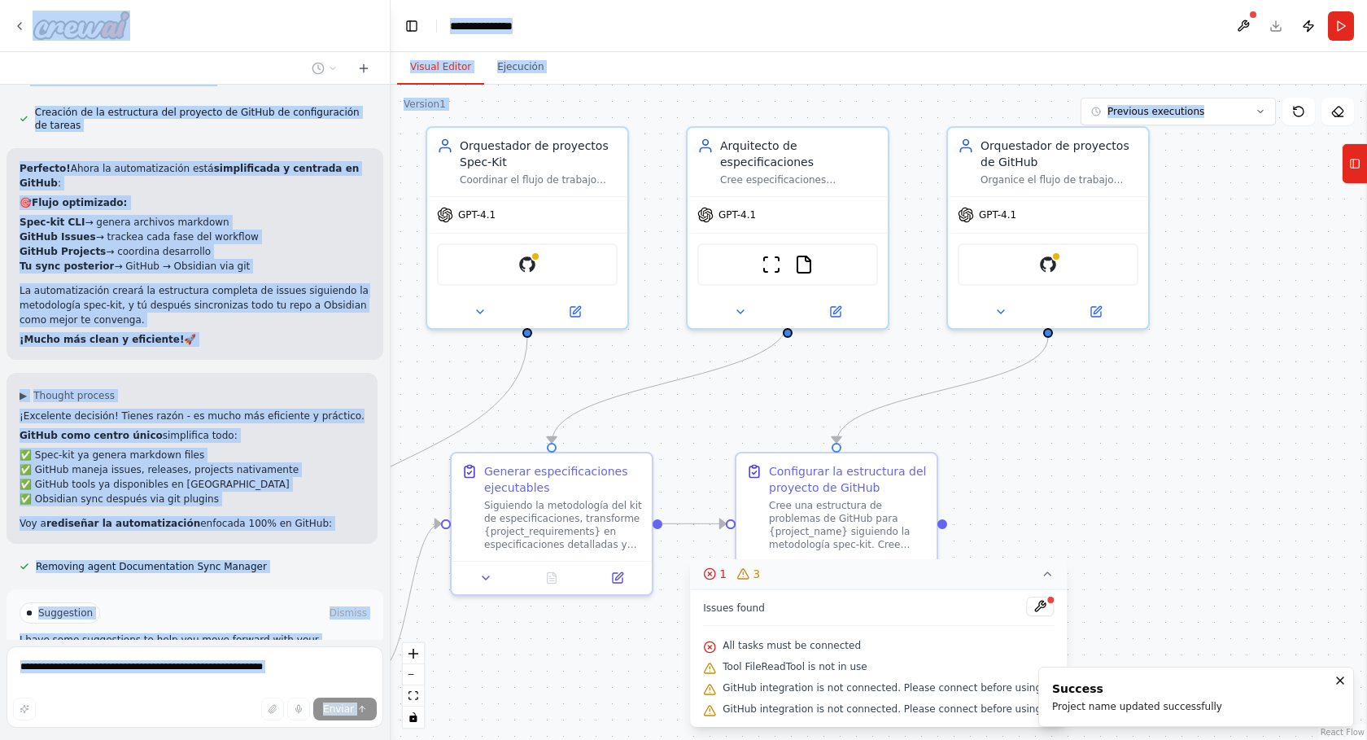
drag, startPoint x: 365, startPoint y: 42, endPoint x: 585, endPoint y: 97, distance: 226.6
click at [585, 97] on div "Vamos a analizar, que agentes de crewai neccesitamos, para trabajar en equipo c…" at bounding box center [683, 370] width 1367 height 740
click at [585, 97] on div ".deletable-edge-delete-btn { width: 20px; height: 20px; border: 0px solid #ffff…" at bounding box center [879, 412] width 977 height 655
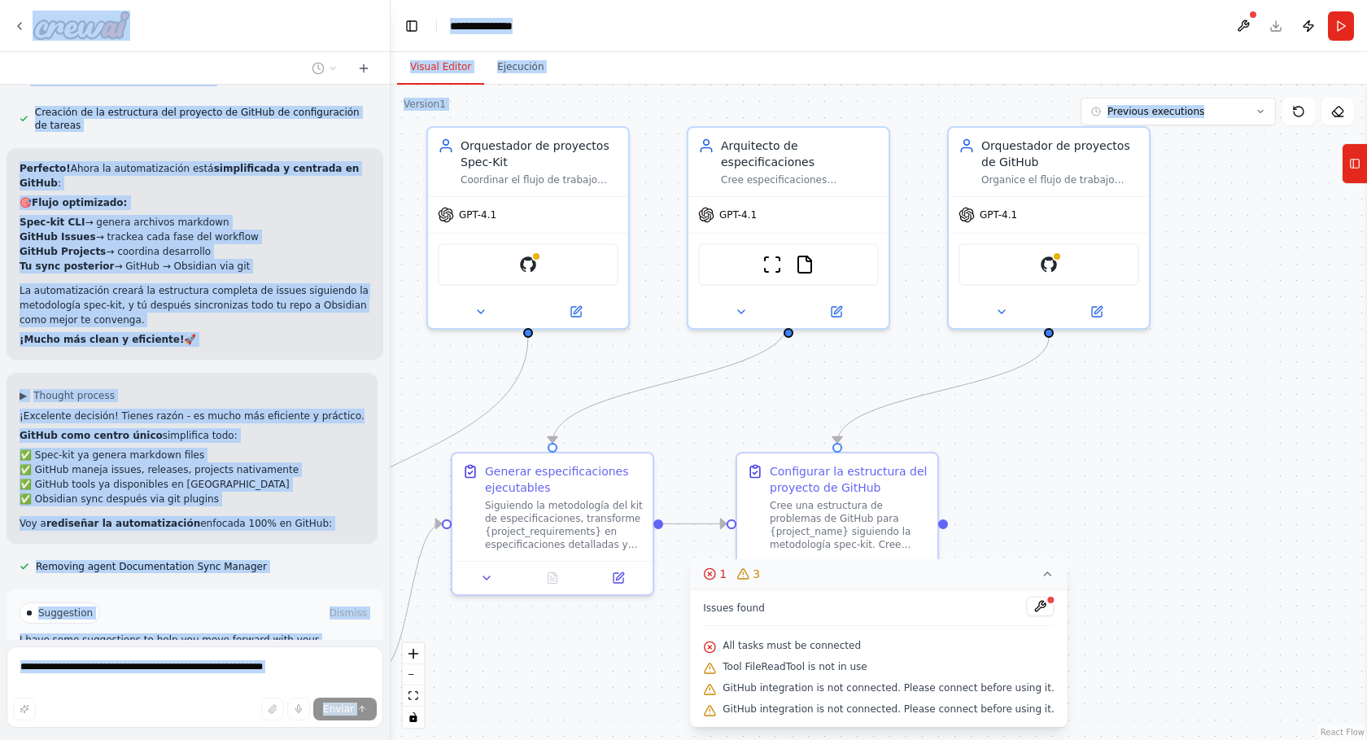
click at [639, 82] on div "Visual Editor Ejecución" at bounding box center [879, 68] width 977 height 33
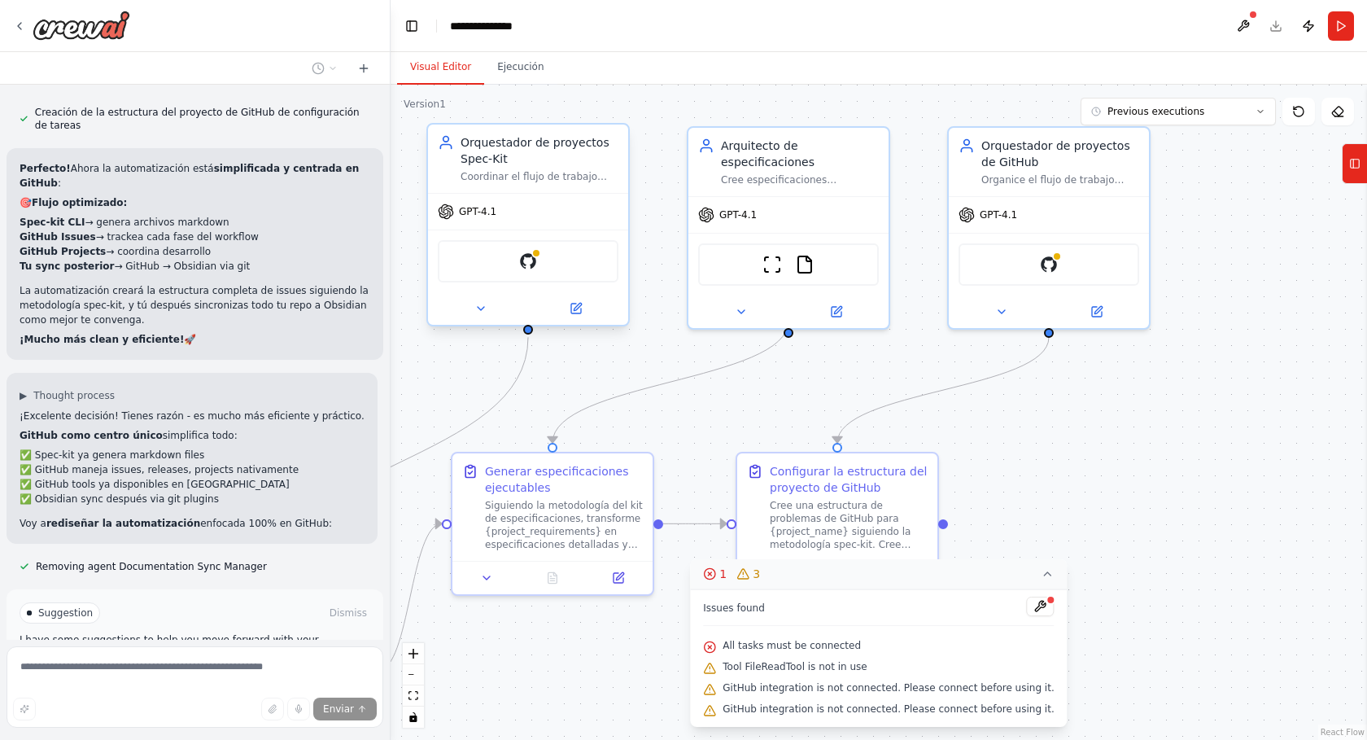
click at [528, 247] on div "GitHub" at bounding box center [528, 261] width 181 height 42
click at [527, 263] on img at bounding box center [528, 261] width 20 height 20
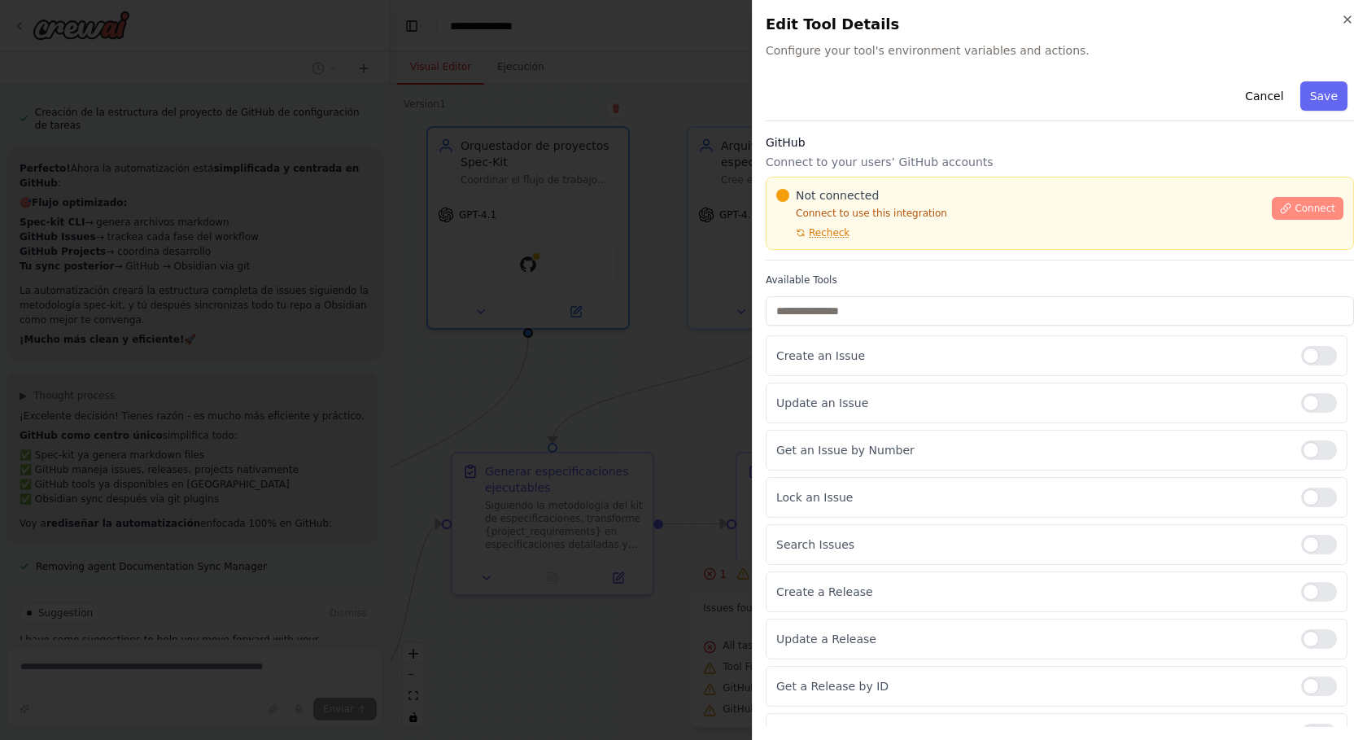
click at [1295, 198] on button "Connect" at bounding box center [1308, 208] width 72 height 23
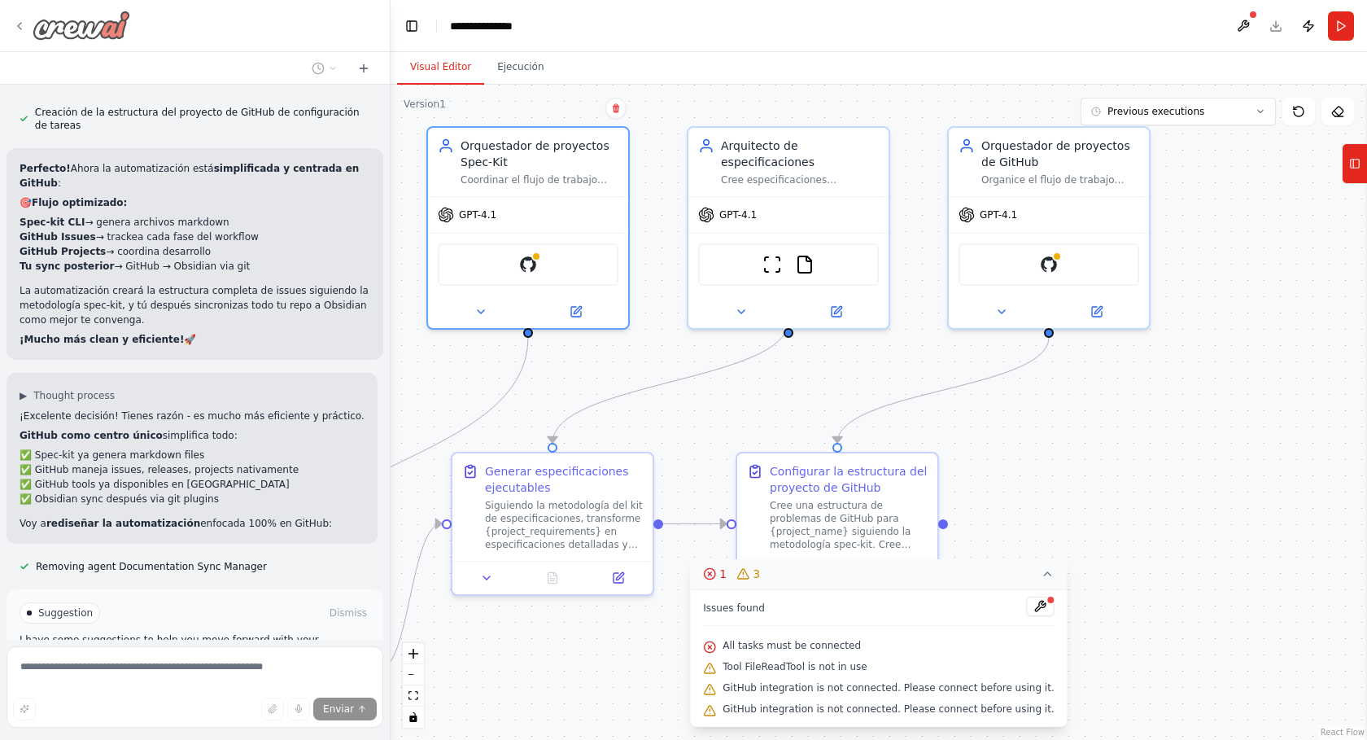
click at [20, 24] on icon at bounding box center [19, 26] width 13 height 13
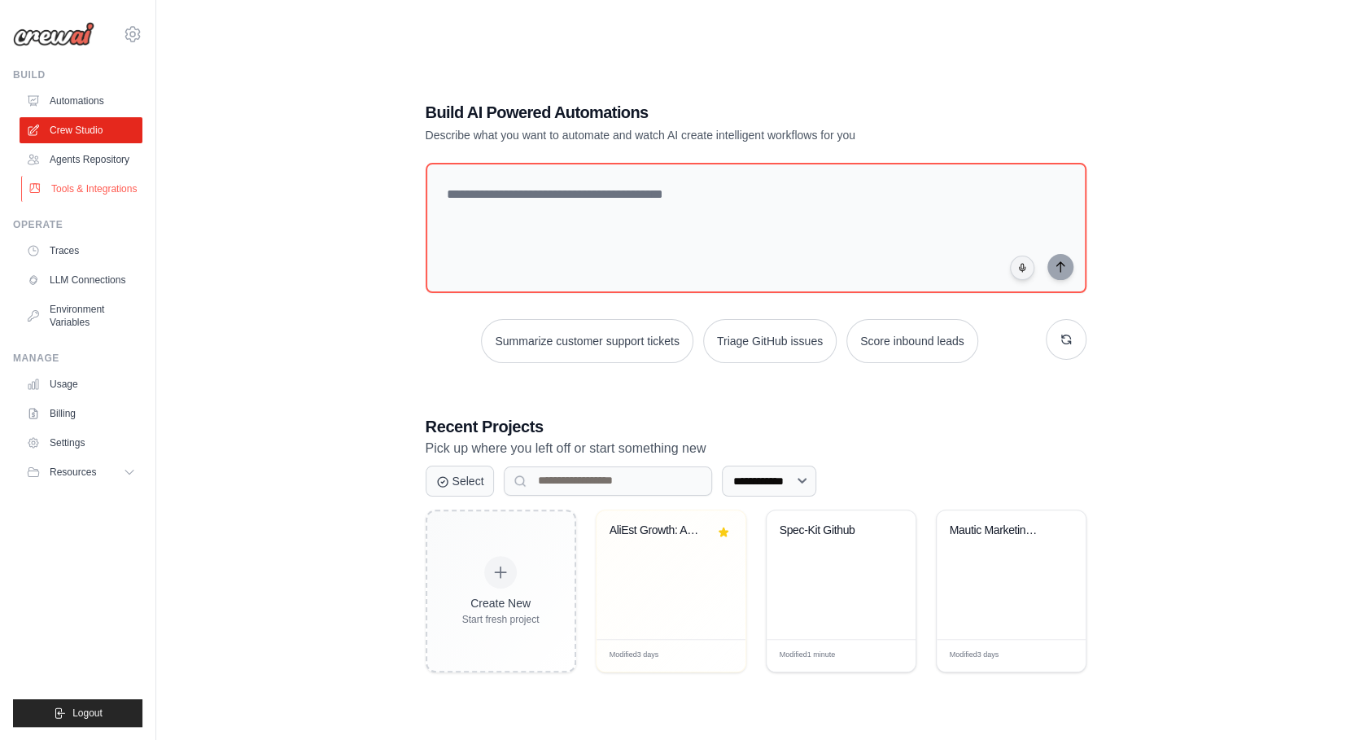
click at [62, 190] on link "Tools & Integrations" at bounding box center [82, 189] width 123 height 26
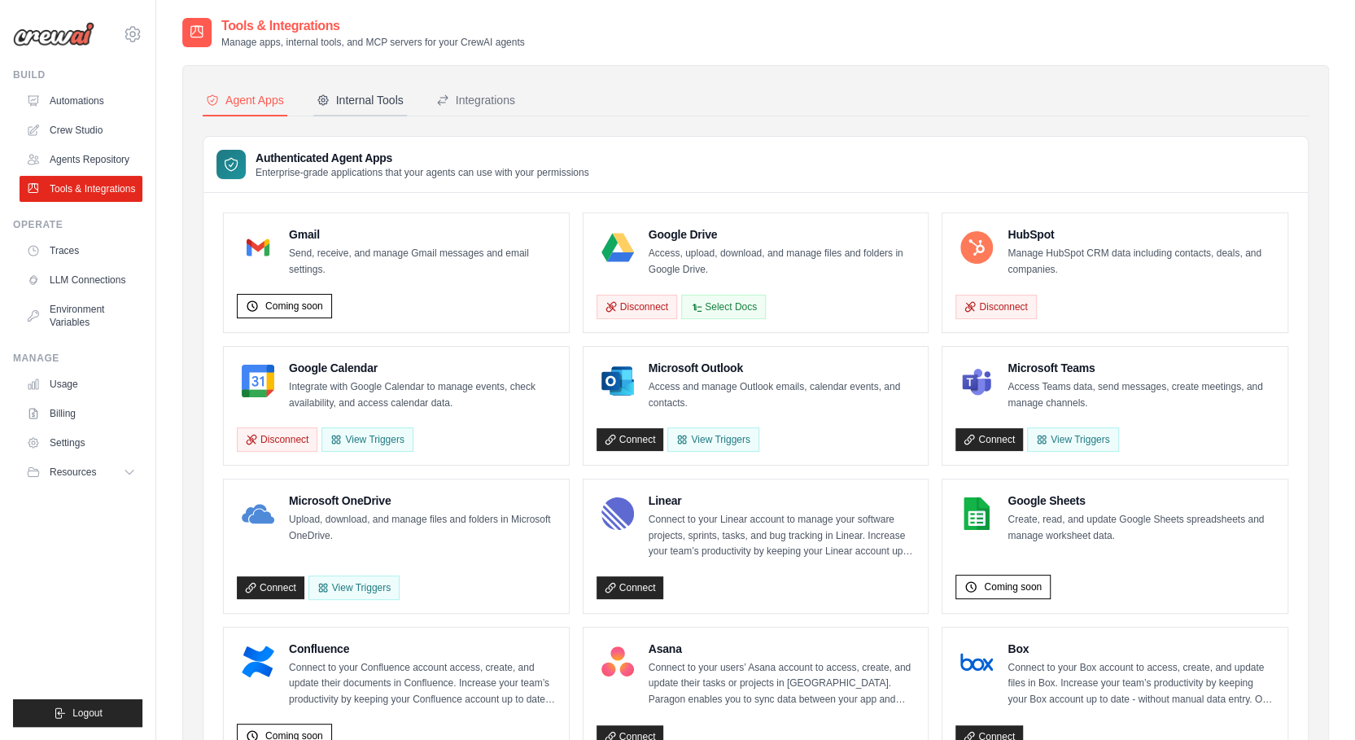
click at [350, 95] on div "Internal Tools" at bounding box center [360, 100] width 87 height 16
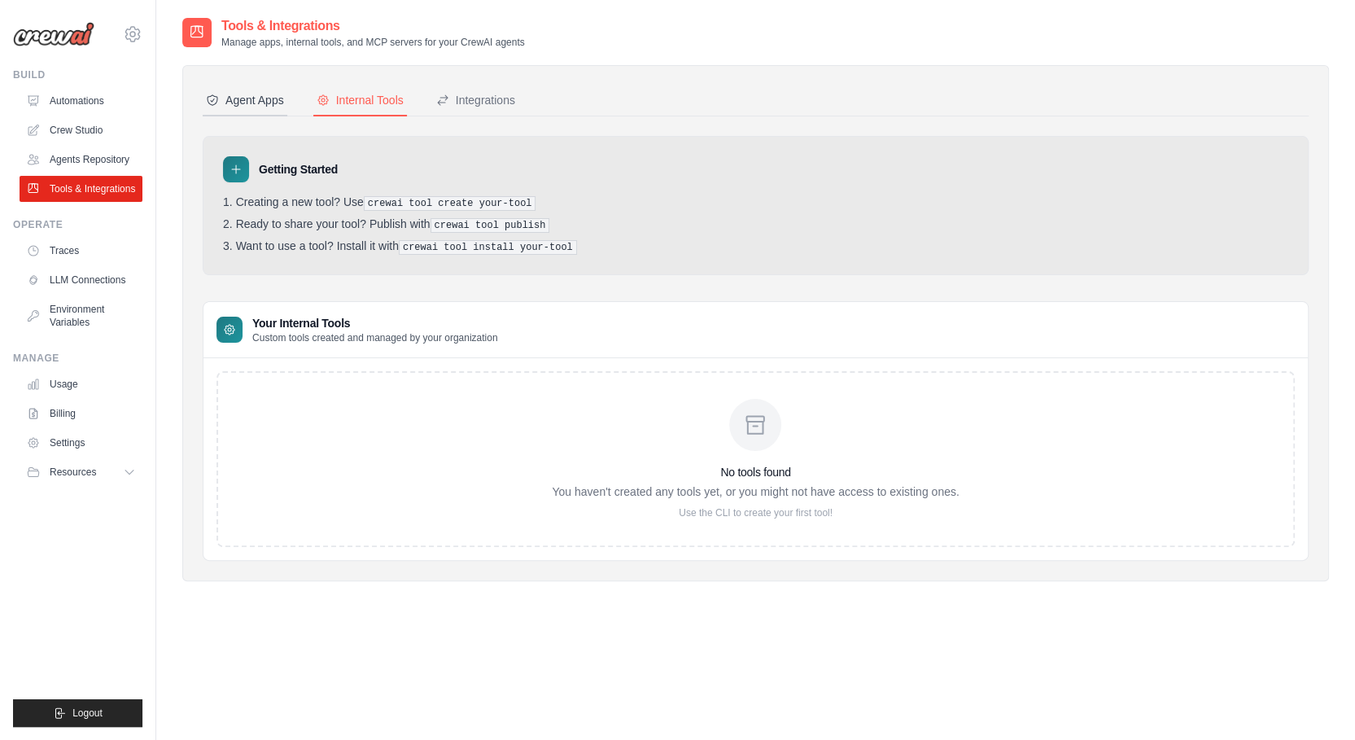
click at [229, 107] on div "Agent Apps" at bounding box center [245, 100] width 78 height 16
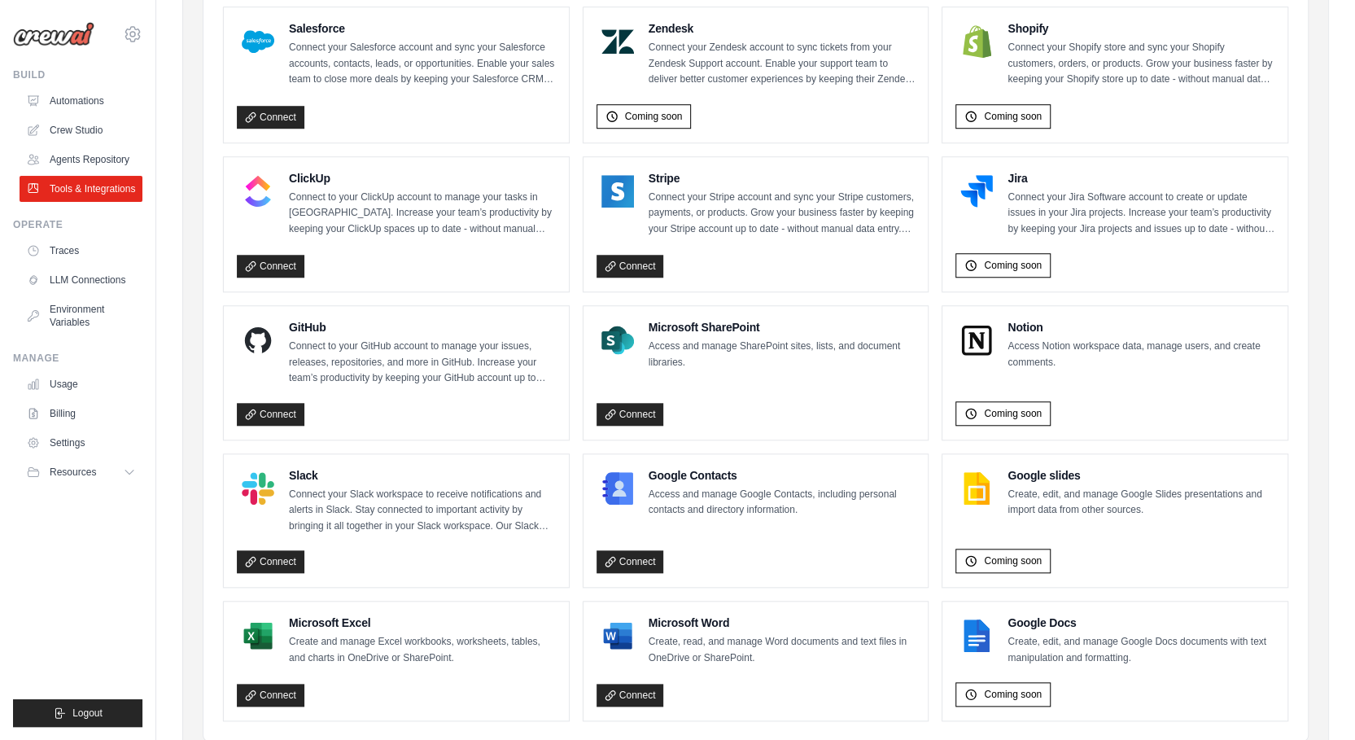
scroll to position [822, 0]
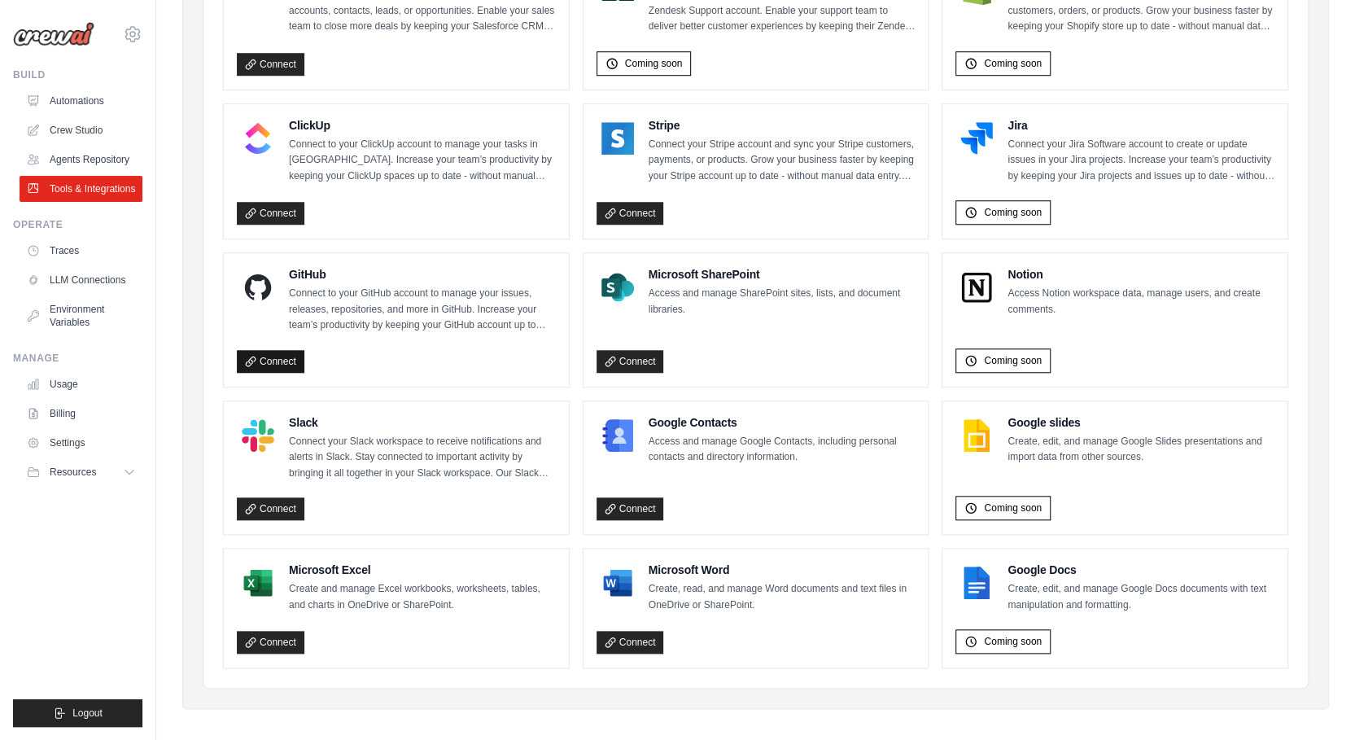
click at [260, 350] on link "Connect" at bounding box center [271, 361] width 68 height 23
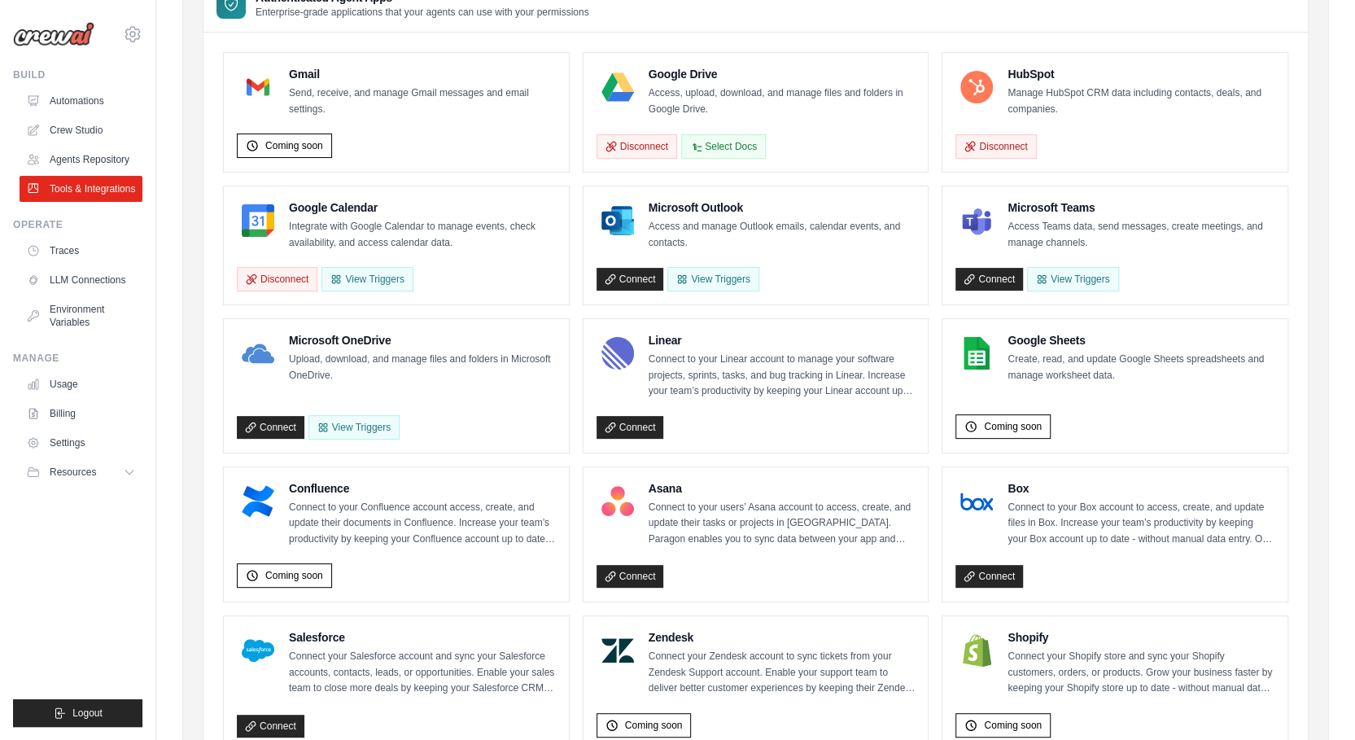
scroll to position [0, 0]
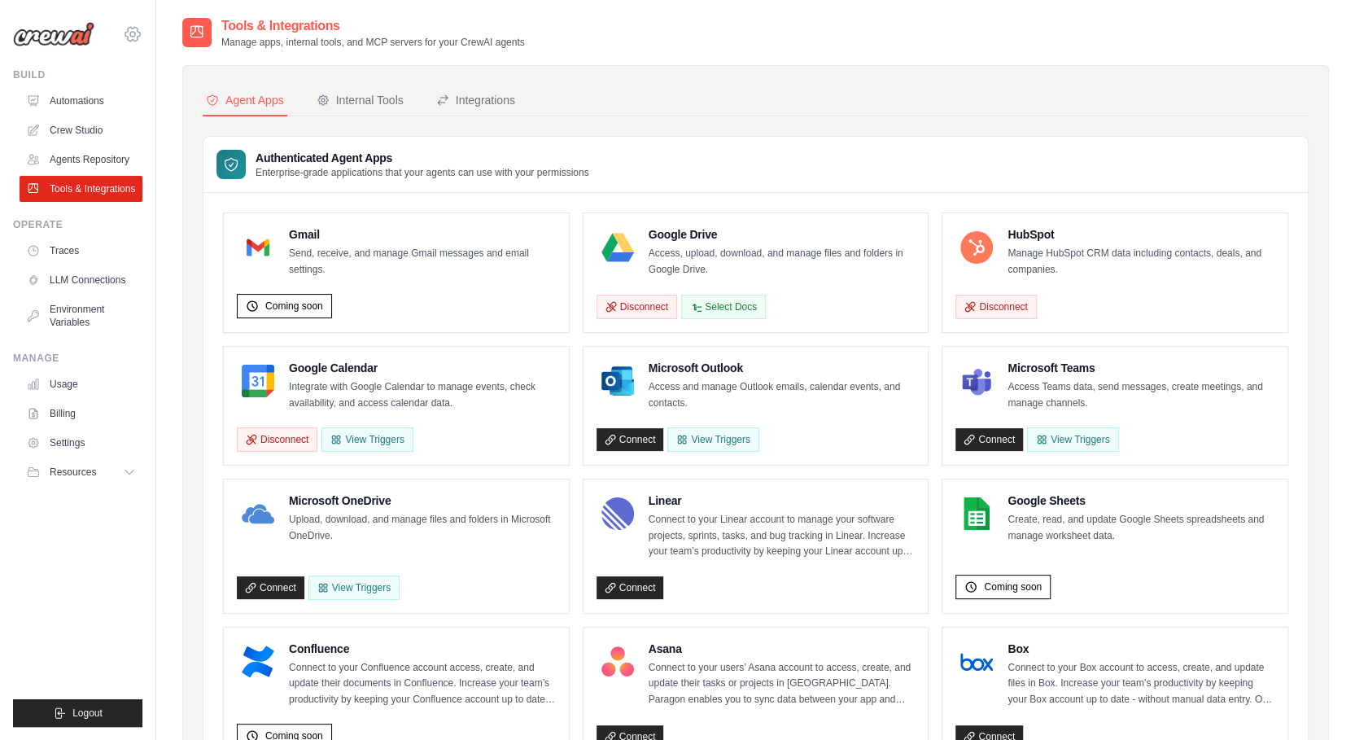
click at [133, 33] on icon at bounding box center [133, 34] width 20 height 20
click at [181, 102] on span "Settings" at bounding box center [202, 101] width 129 height 16
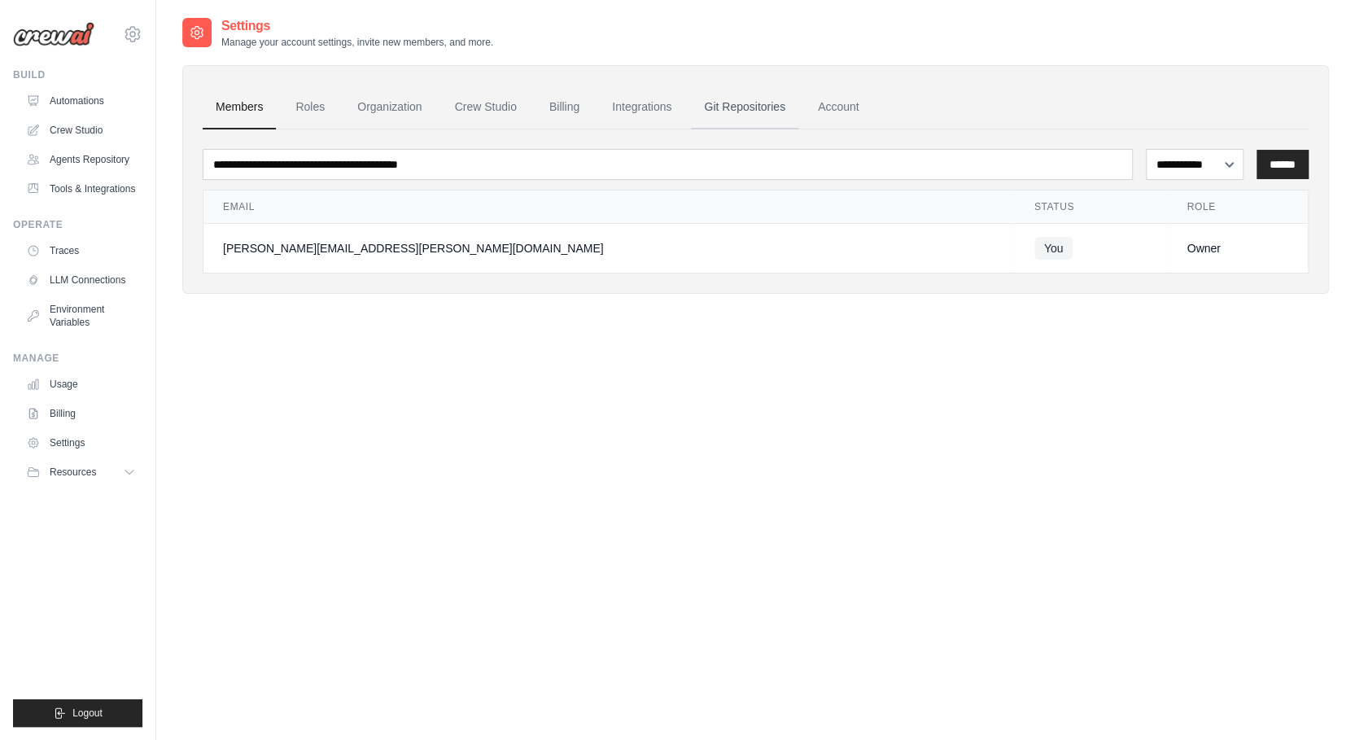
click at [759, 106] on link "Git Repositories" at bounding box center [744, 107] width 107 height 44
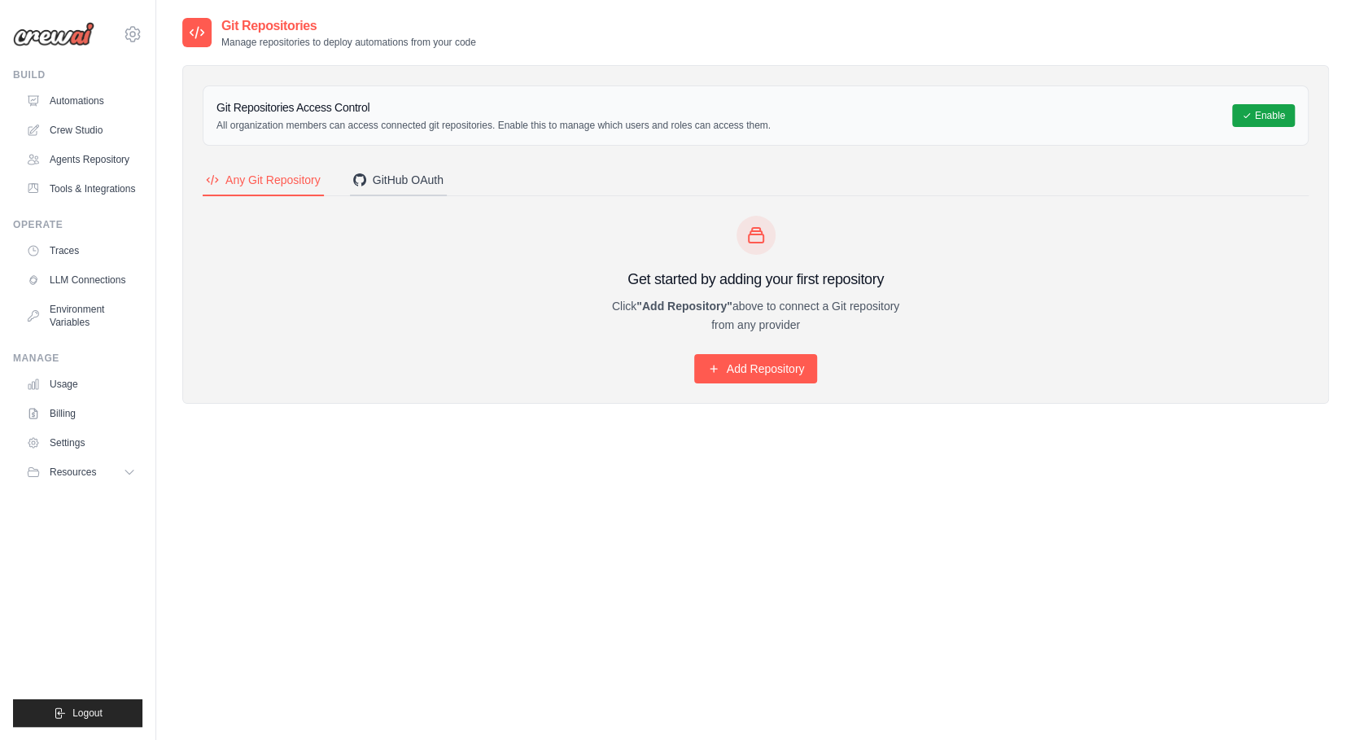
click at [409, 181] on div "GitHub OAuth" at bounding box center [398, 180] width 90 height 16
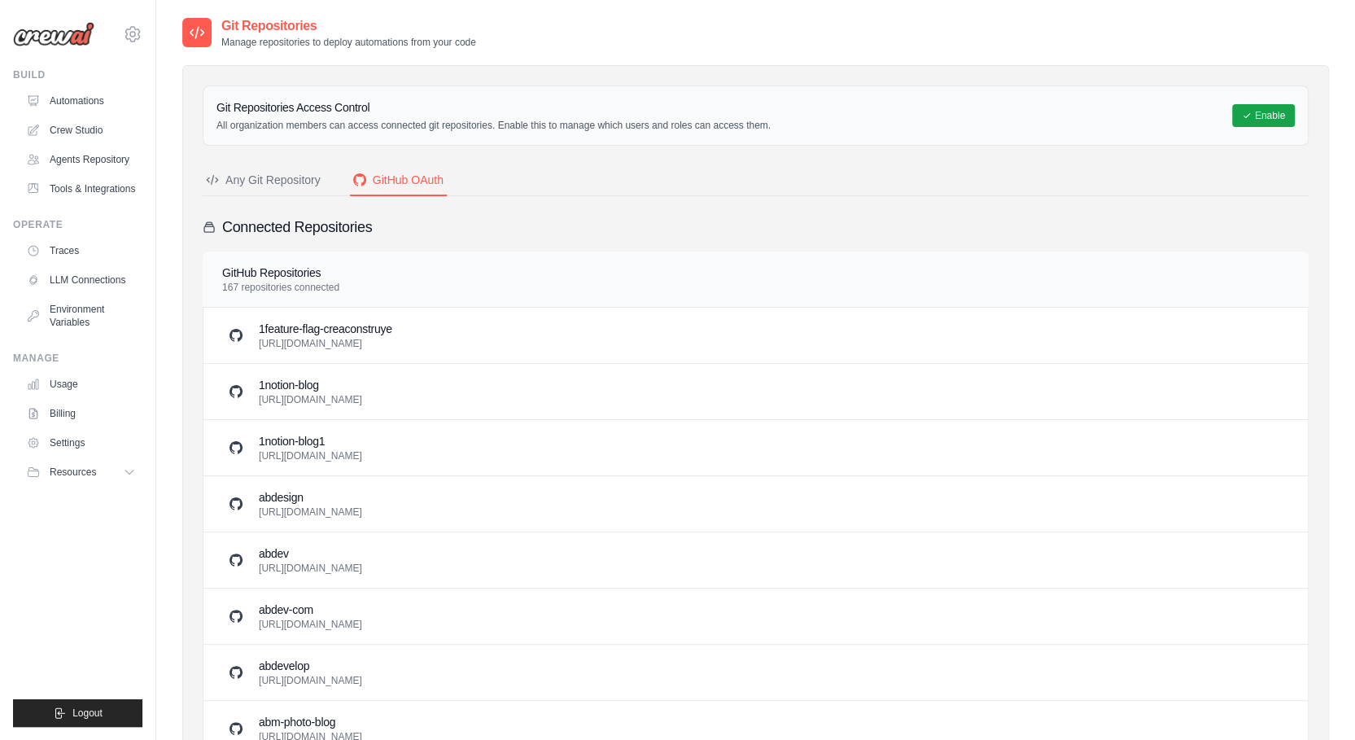
click at [254, 183] on div "Any Git Repository" at bounding box center [263, 180] width 115 height 16
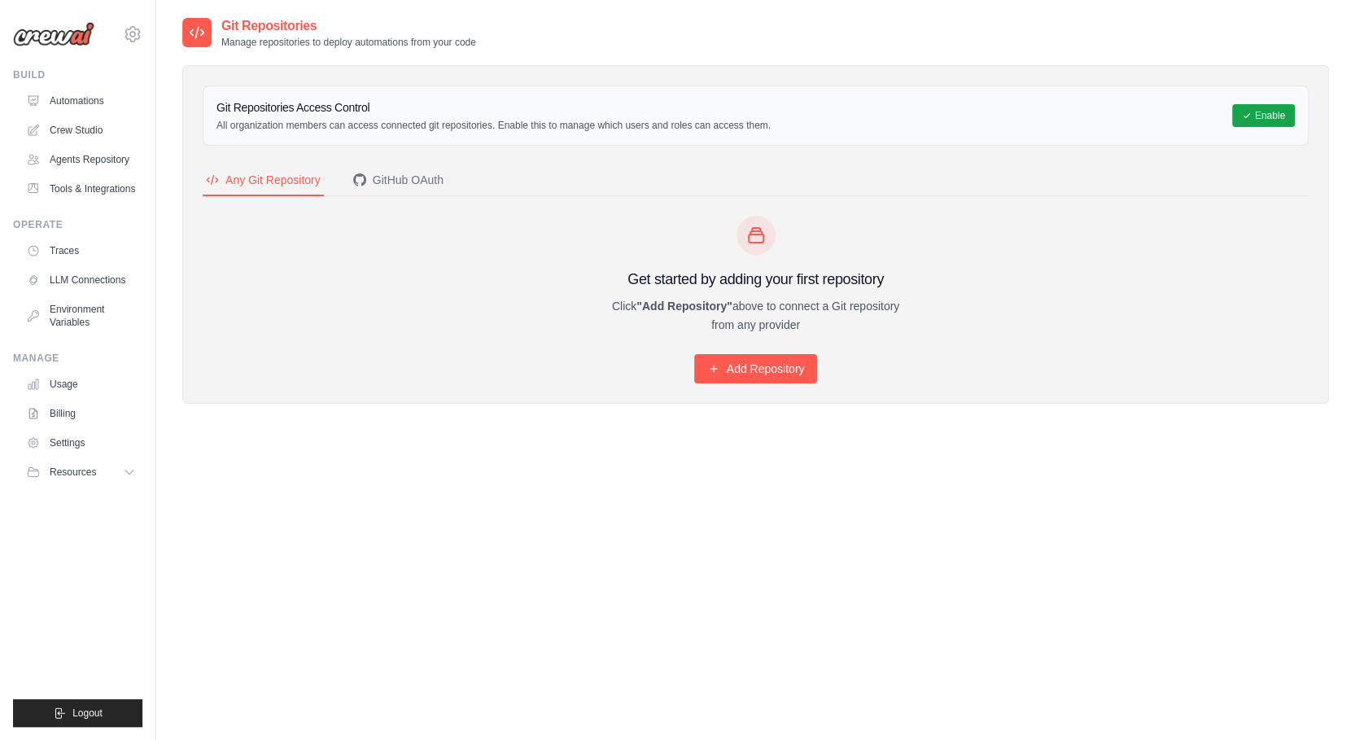
click at [656, 366] on div "Get started by adding your first repository Click "Add Repository" above to con…" at bounding box center [756, 300] width 313 height 168
click at [63, 189] on link "Tools & Integrations" at bounding box center [82, 189] width 123 height 26
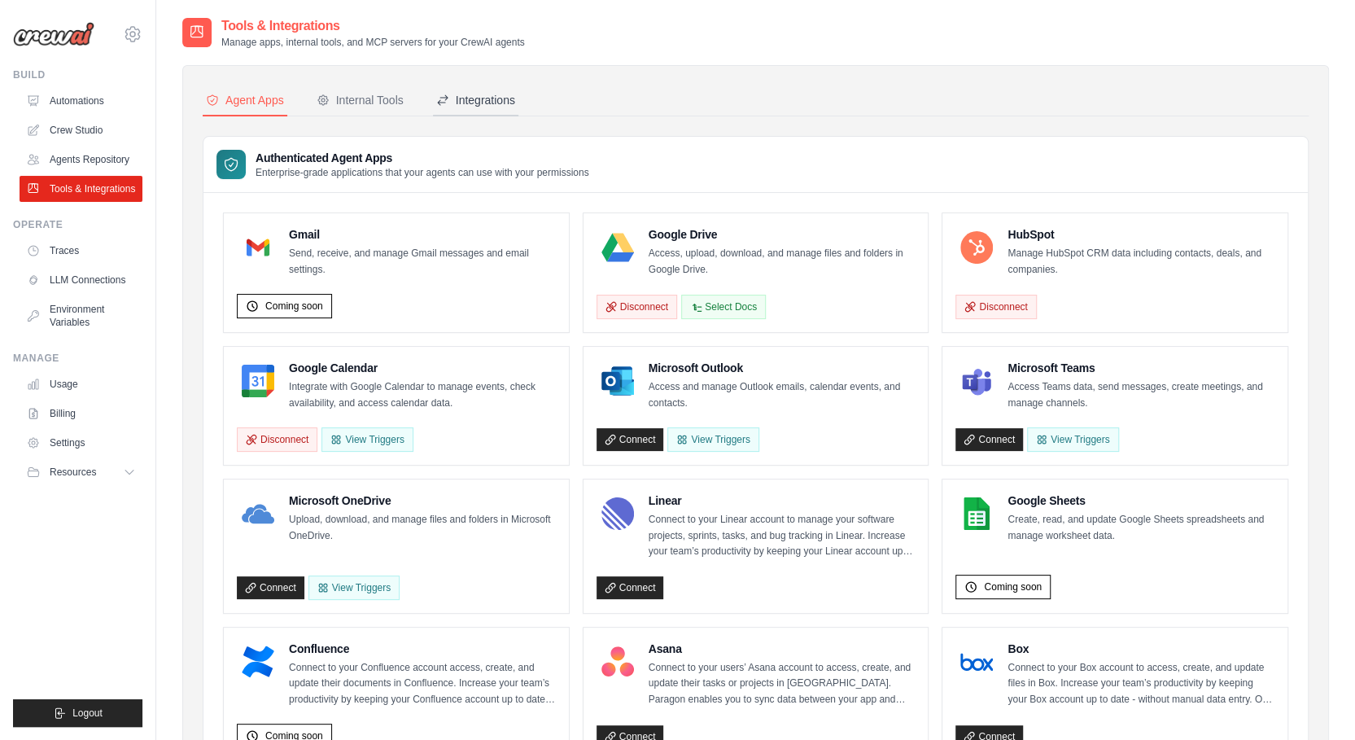
click at [469, 90] on button "Integrations" at bounding box center [475, 100] width 85 height 31
